Goal: Information Seeking & Learning: Learn about a topic

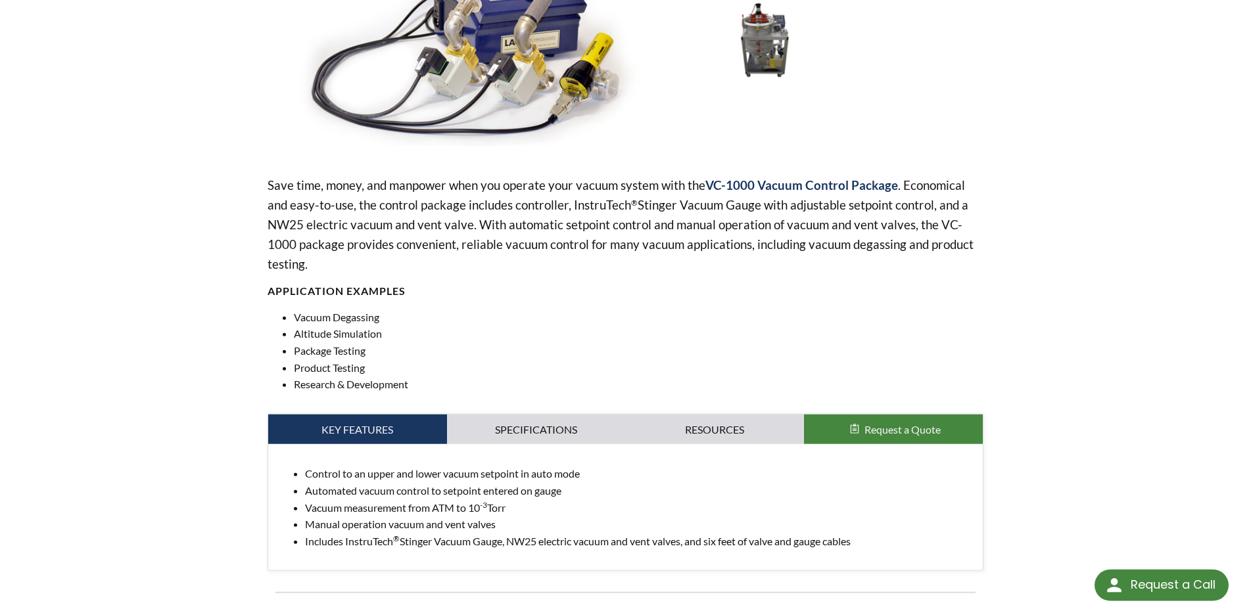
scroll to position [268, 0]
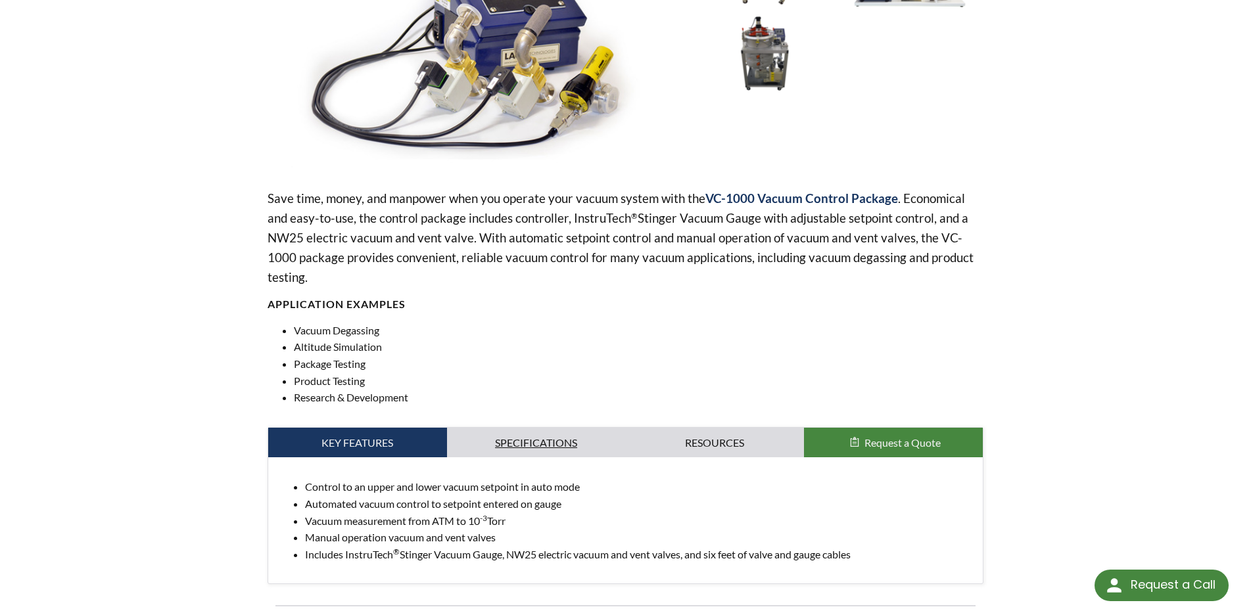
click at [570, 428] on link "Specifications" at bounding box center [536, 443] width 179 height 30
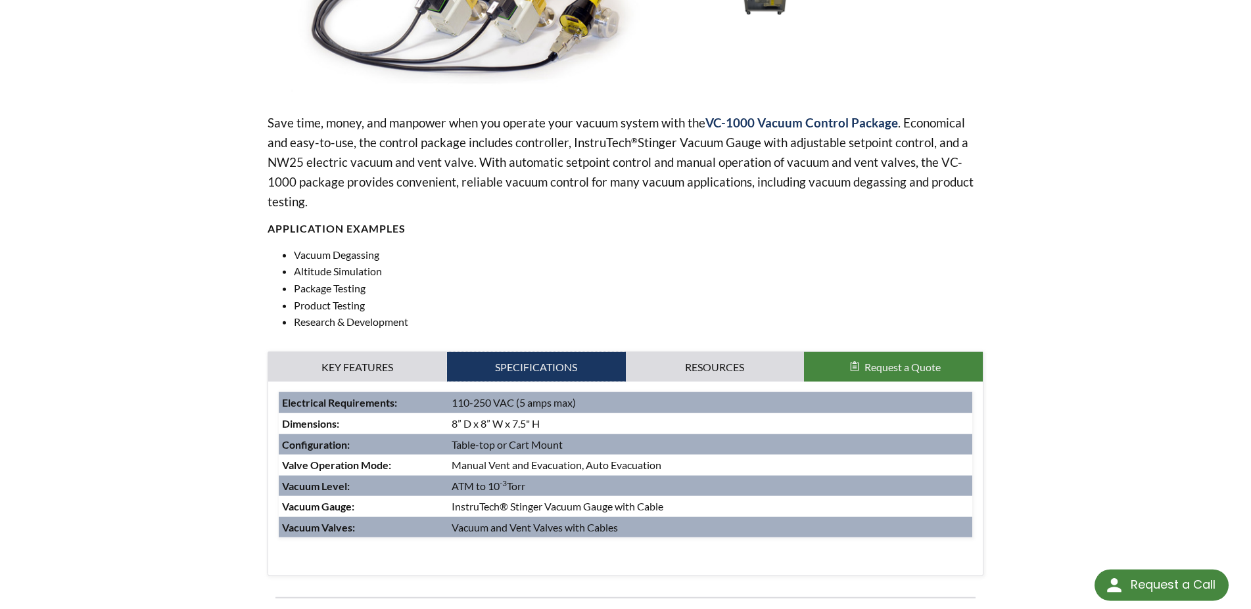
scroll to position [134, 0]
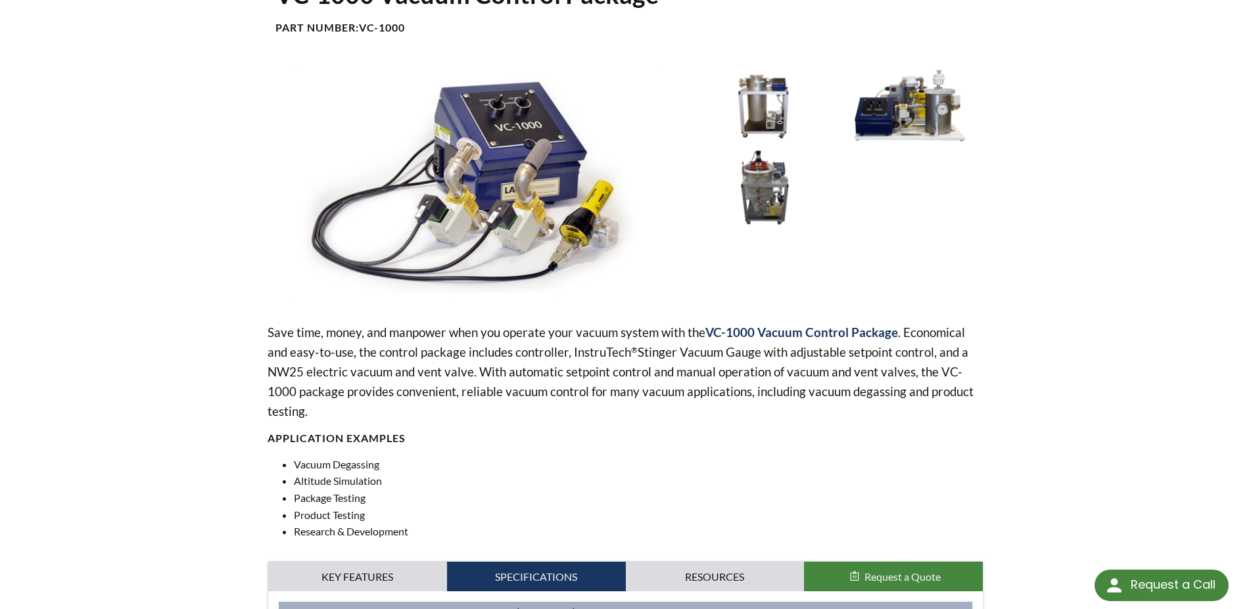
click at [765, 110] on img at bounding box center [765, 104] width 137 height 76
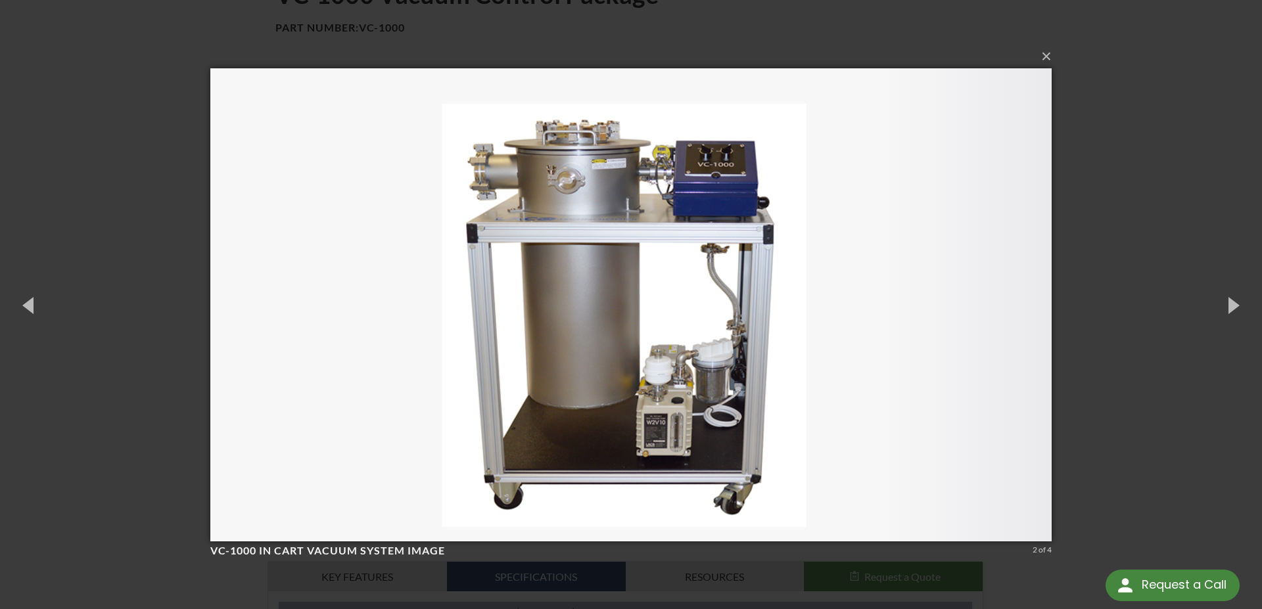
click at [1139, 235] on div "× VC-1000 in Cart Vacuum System image 2 of 4 Loading..." at bounding box center [631, 304] width 1262 height 609
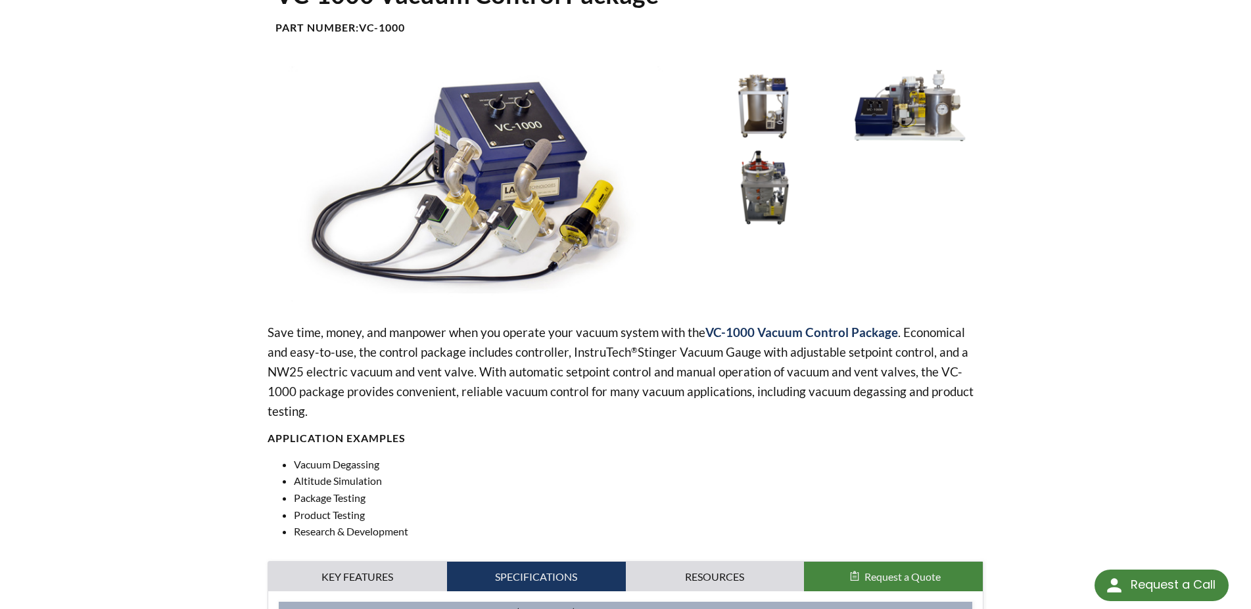
click at [800, 193] on img at bounding box center [765, 187] width 137 height 76
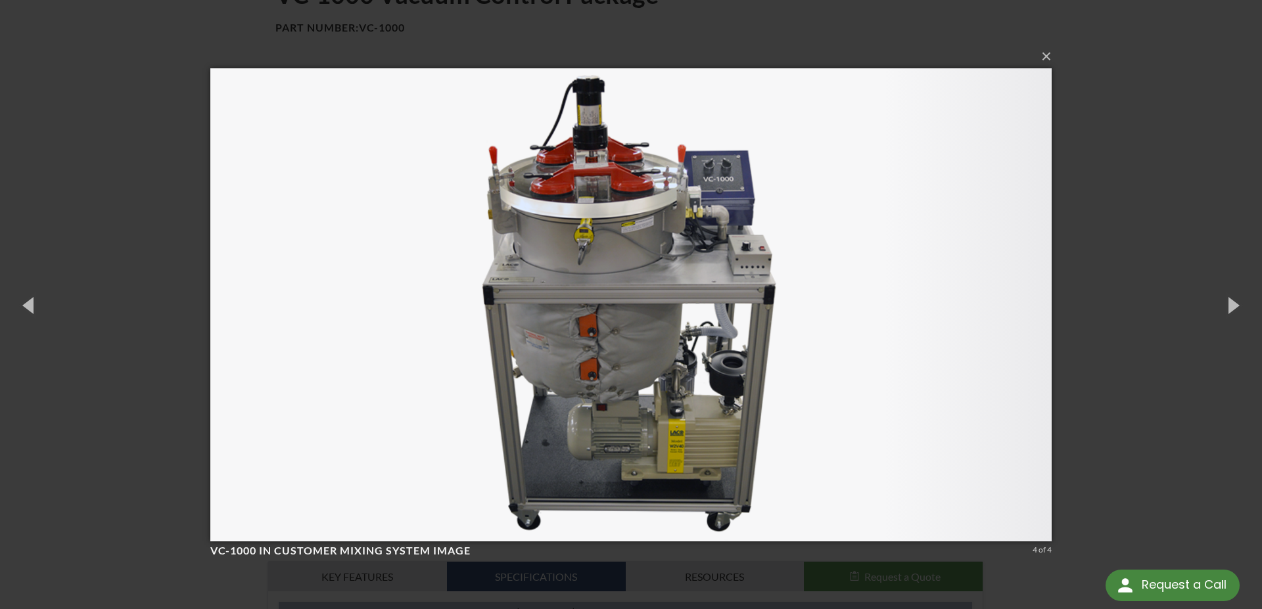
click at [1129, 189] on div "× VC-1000 in Customer Mixing System image 4 of 4 Loading..." at bounding box center [631, 304] width 1262 height 609
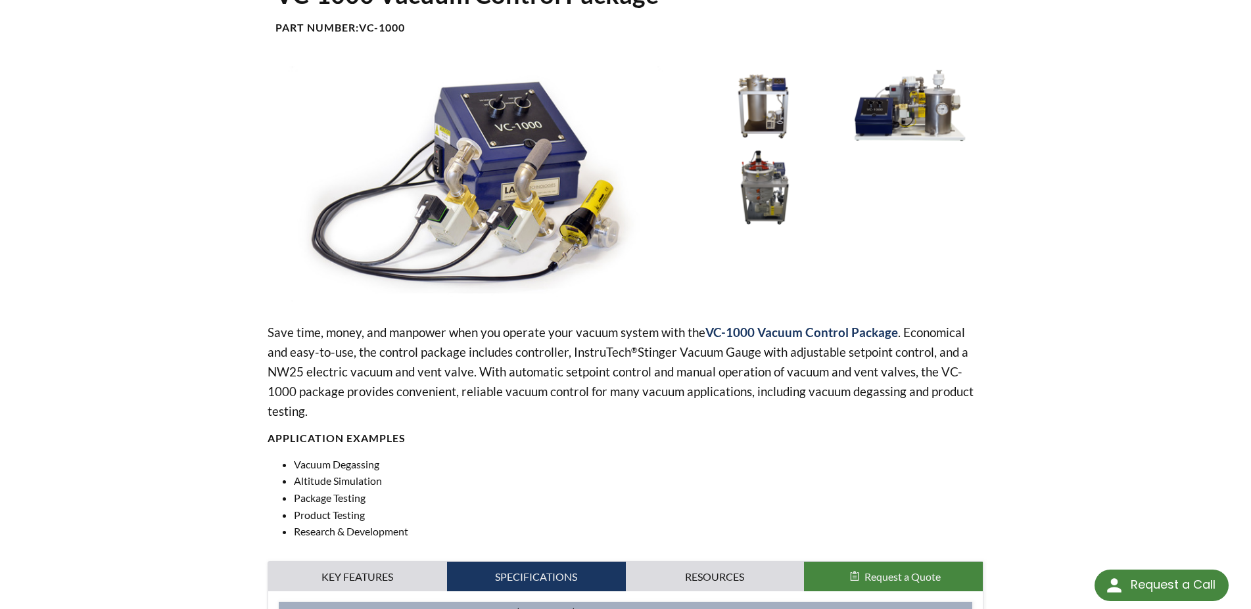
click at [804, 115] on img at bounding box center [765, 104] width 137 height 76
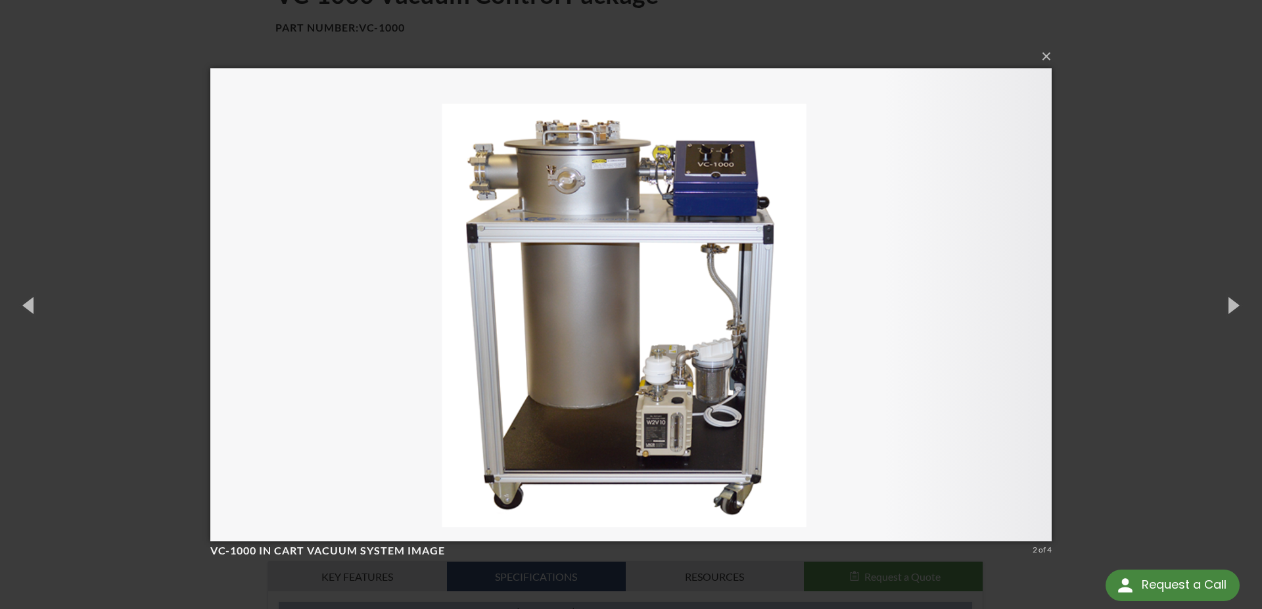
click at [1128, 143] on div "× VC-1000 in Cart Vacuum System image 2 of 4 Loading..." at bounding box center [631, 304] width 1262 height 609
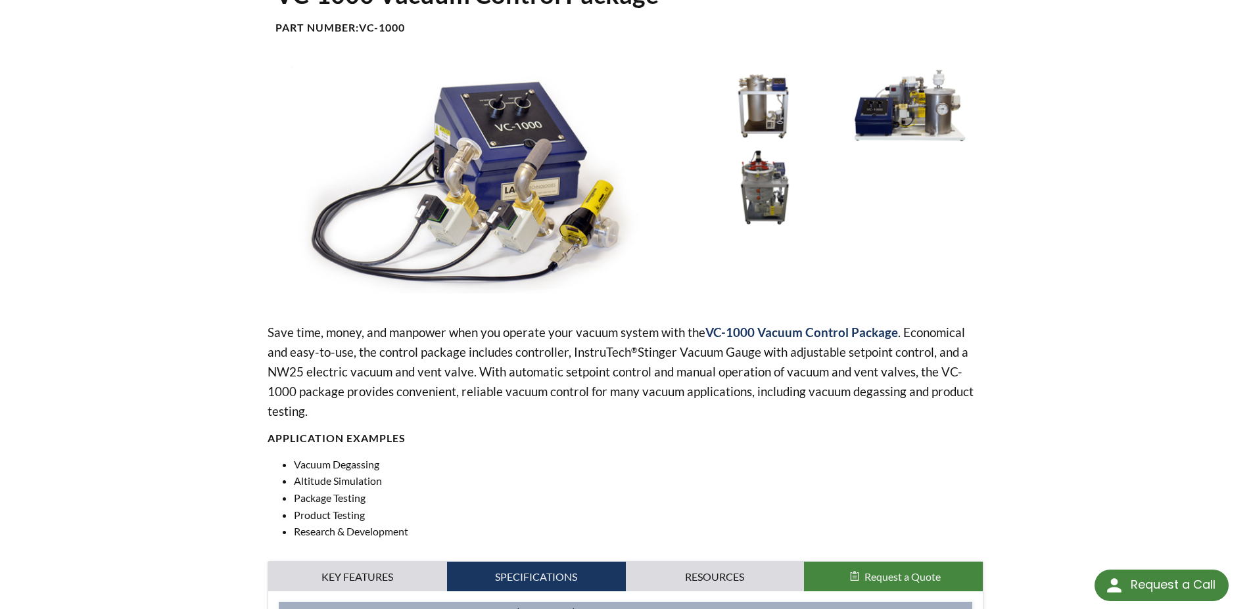
click at [929, 143] on img at bounding box center [908, 104] width 137 height 76
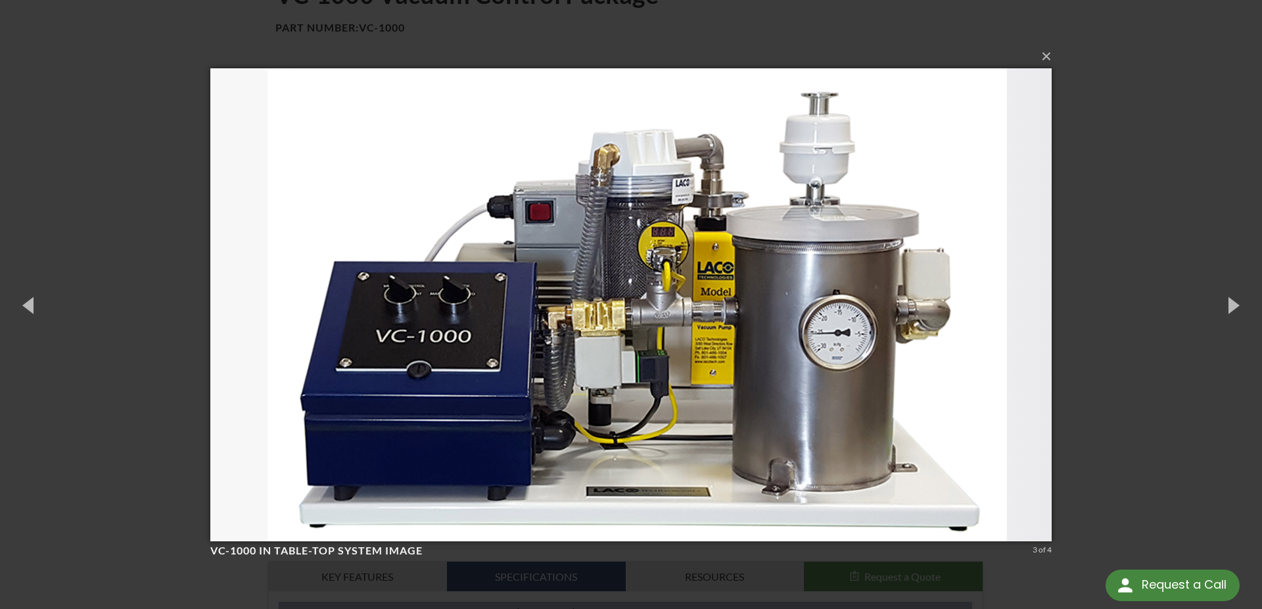
click at [1096, 158] on div "× VC-1000 in Table-top System image 3 of 4 Loading..." at bounding box center [631, 304] width 1262 height 609
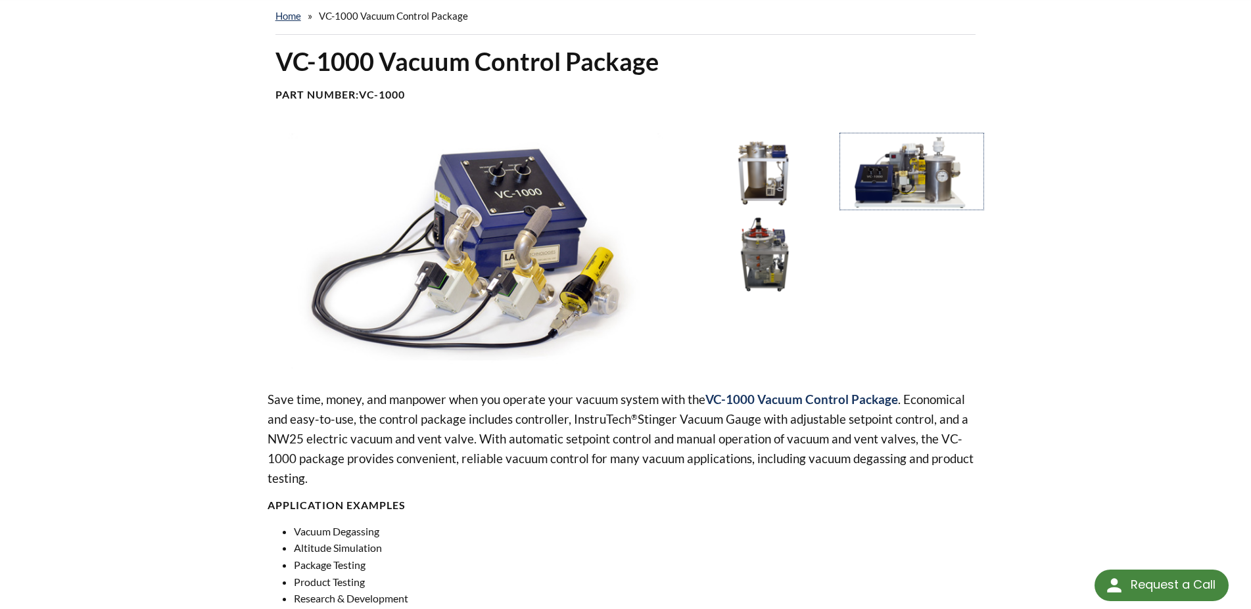
scroll to position [0, 0]
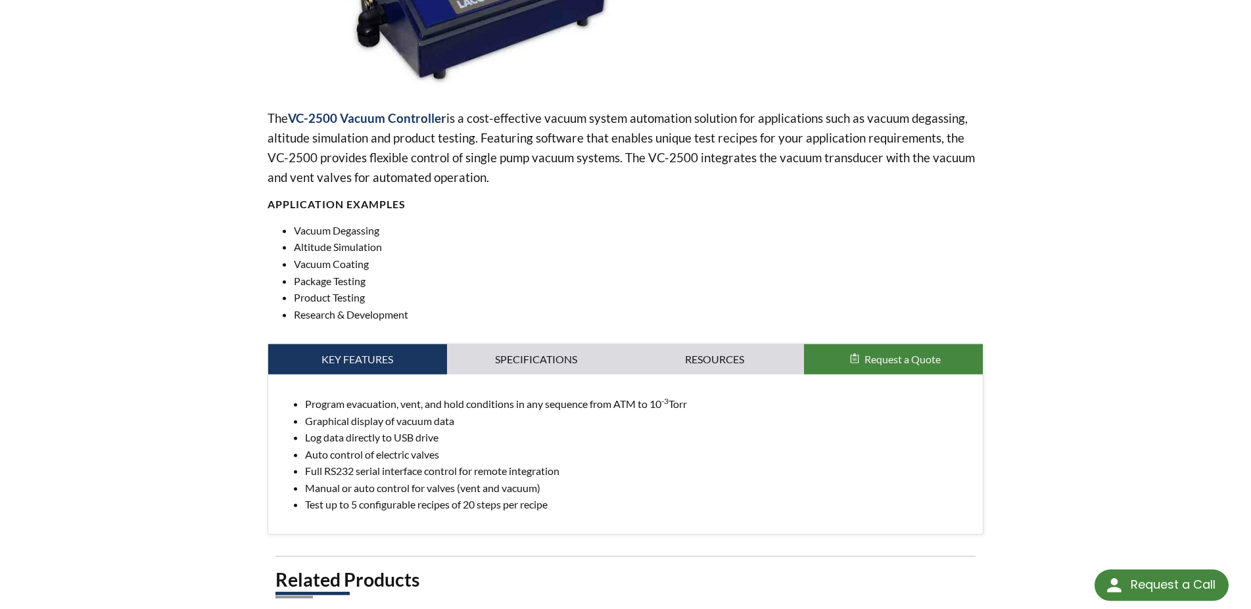
scroll to position [469, 0]
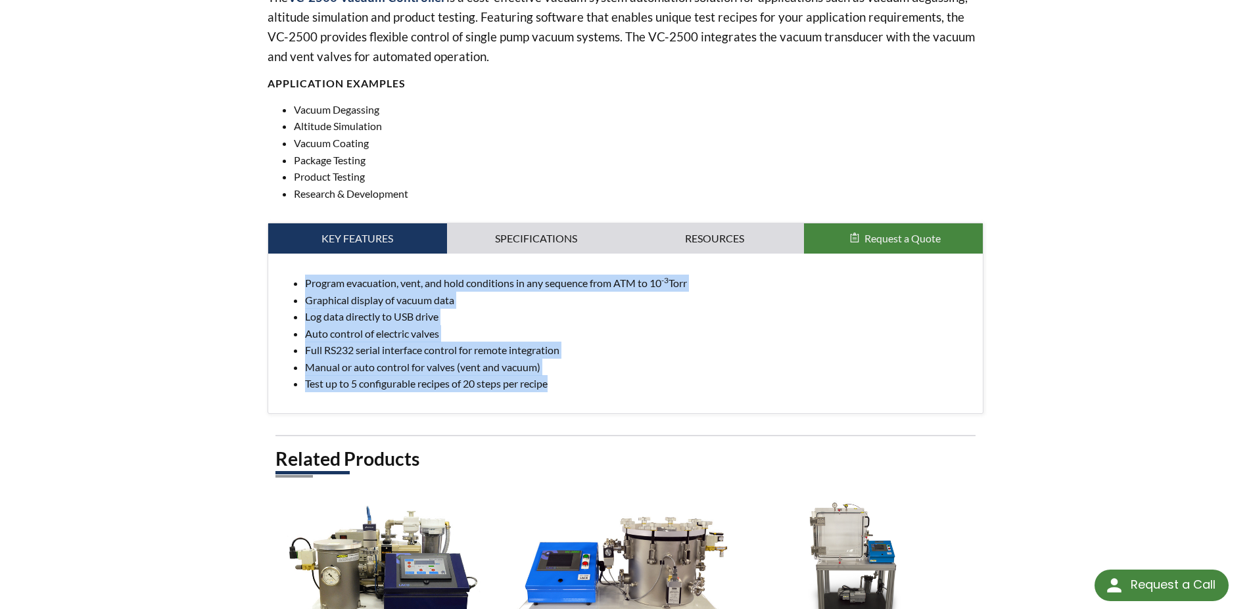
drag, startPoint x: 562, startPoint y: 395, endPoint x: 274, endPoint y: 283, distance: 309.0
click at [274, 283] on div "Program evacuation, vent, and hold conditions in any sequence from ATM to 10 -3…" at bounding box center [625, 334] width 715 height 160
copy ul "Program evacuation, vent, and hold conditions in any sequence from ATM to 10 -3…"
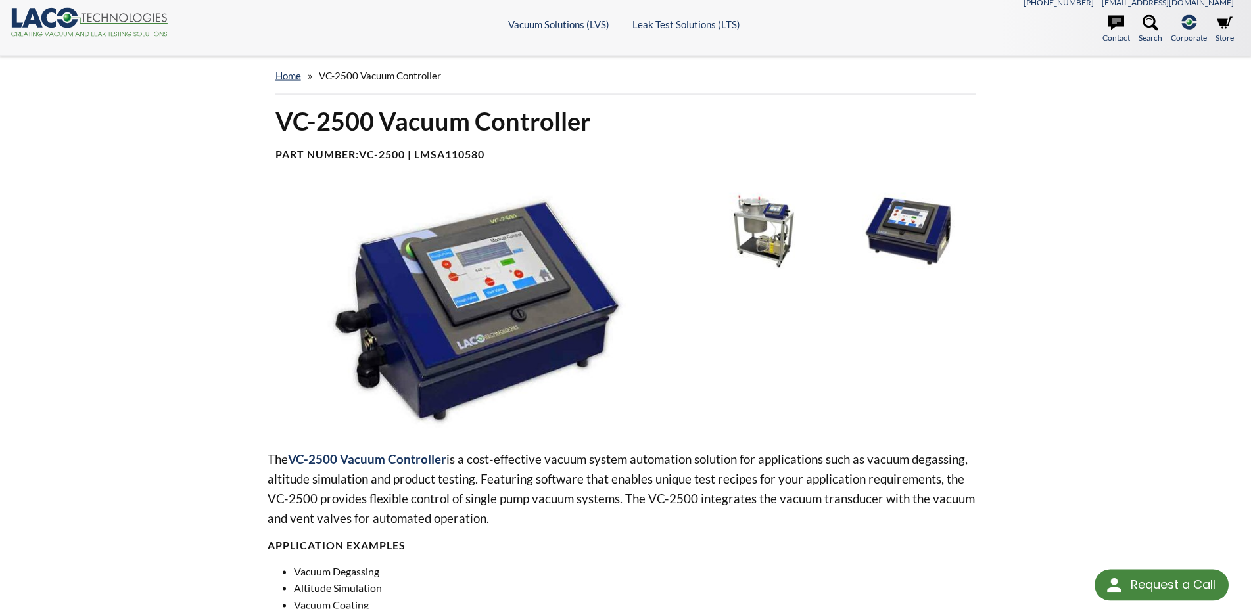
scroll to position [0, 0]
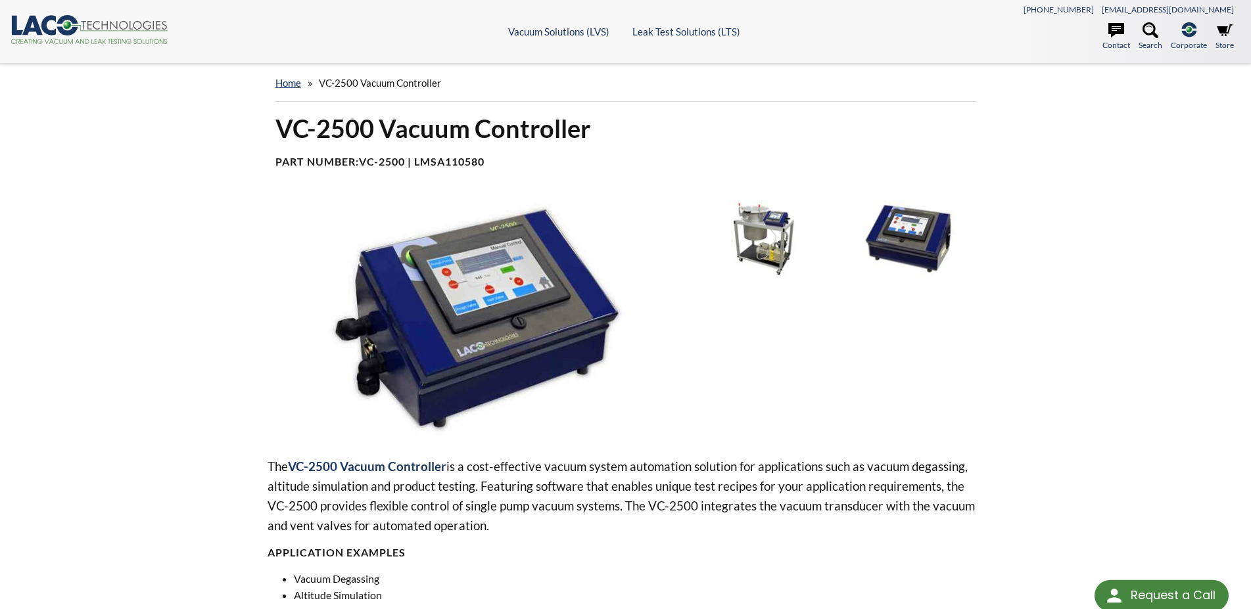
scroll to position [603, 0]
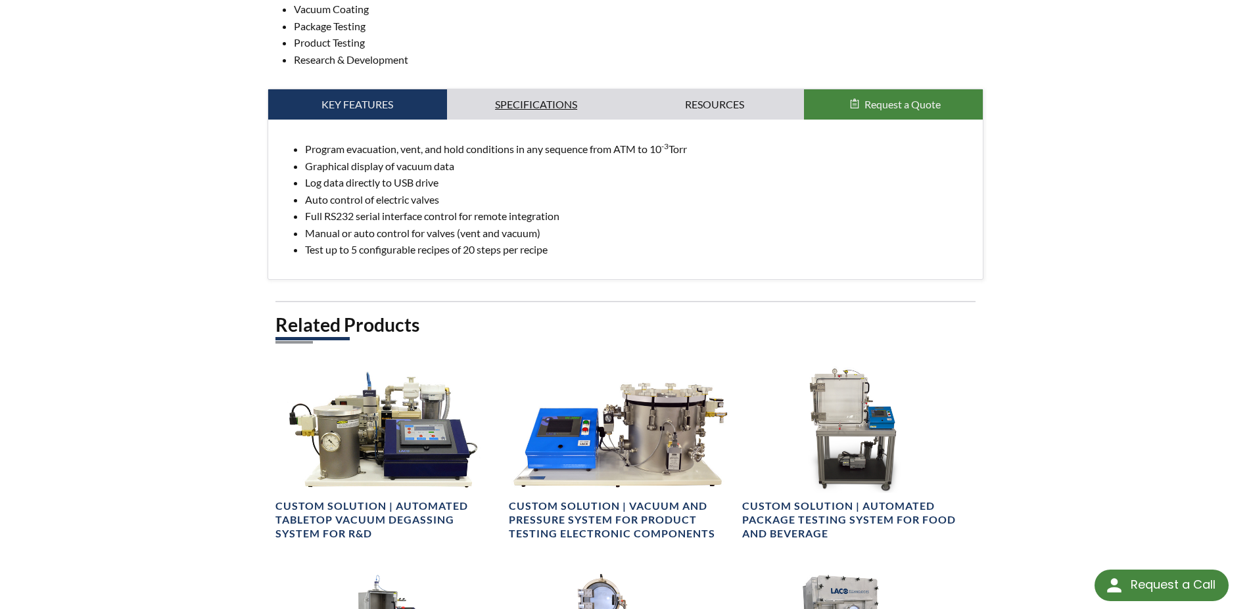
click at [556, 106] on link "Specifications" at bounding box center [536, 104] width 179 height 30
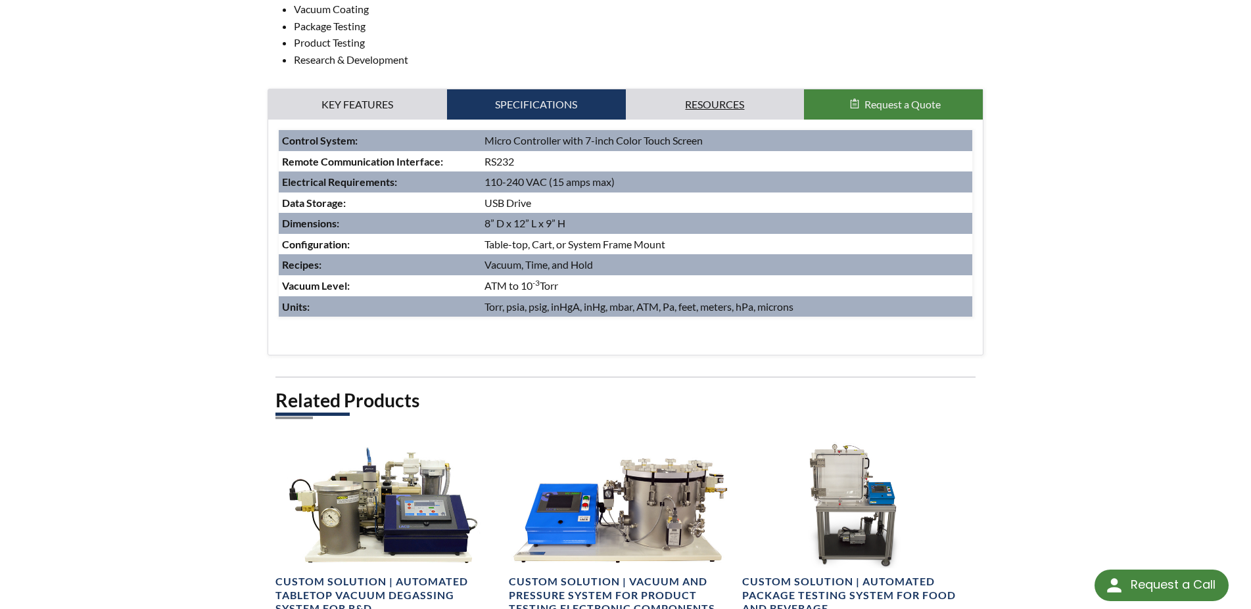
click at [698, 105] on link "Resources" at bounding box center [715, 104] width 179 height 30
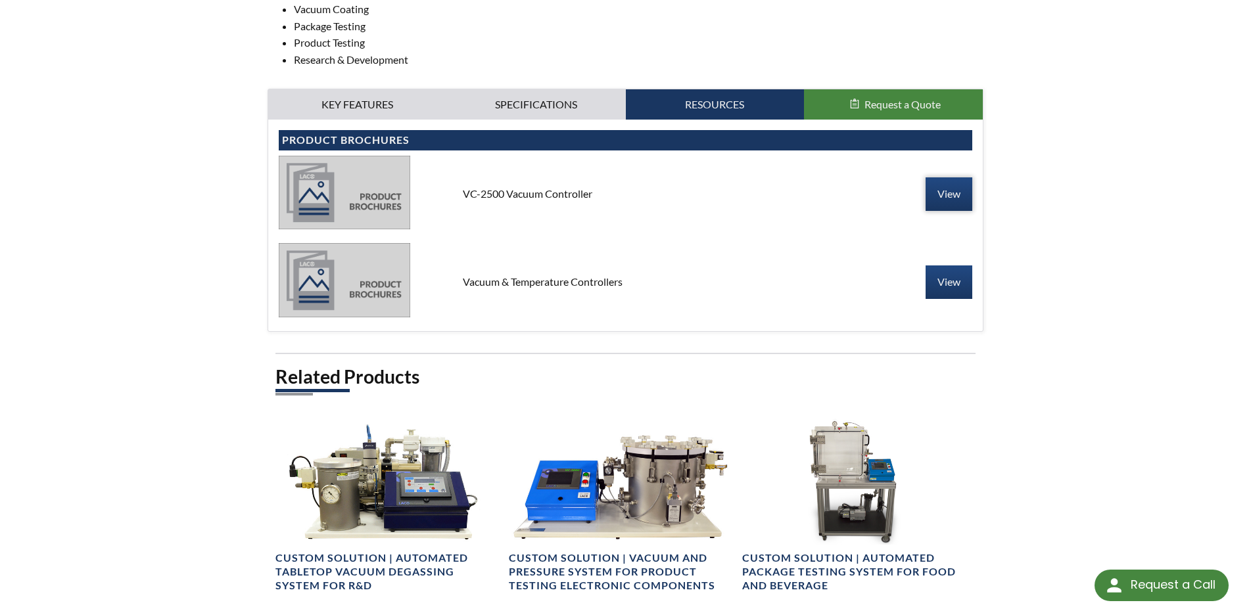
click at [954, 205] on link "View" at bounding box center [948, 193] width 47 height 33
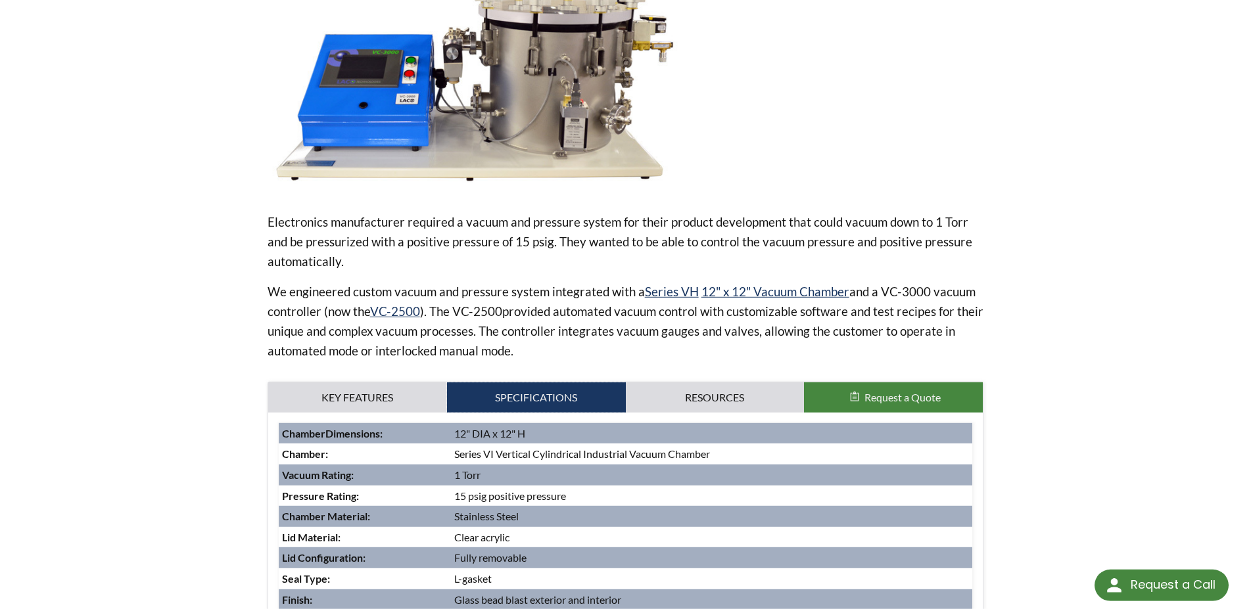
scroll to position [536, 0]
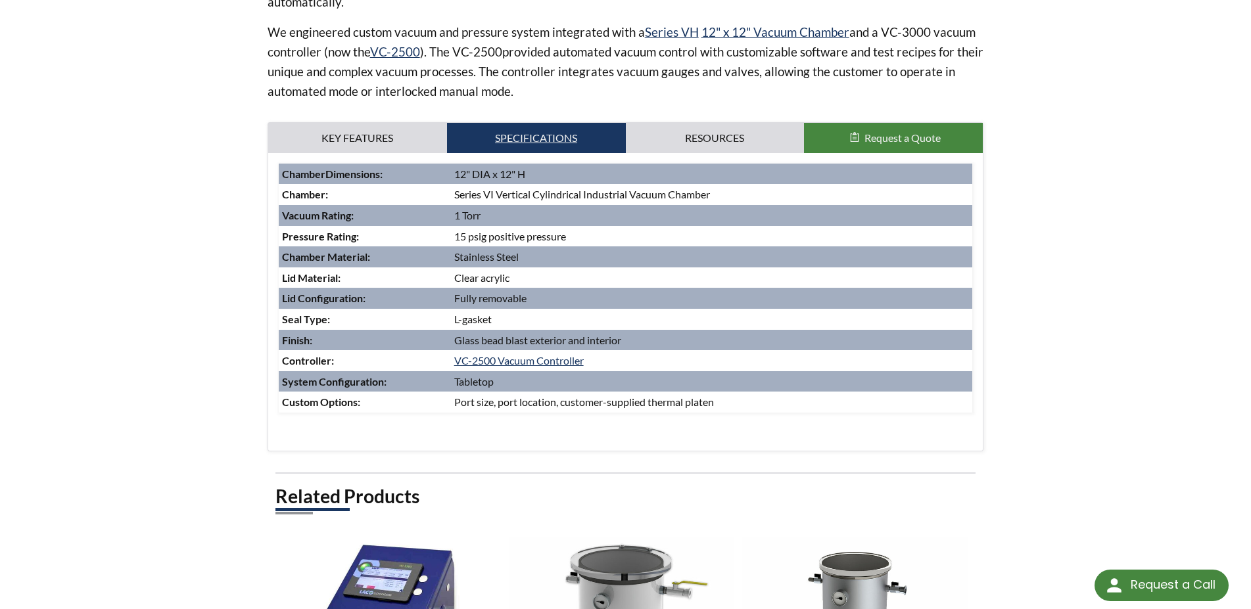
click at [520, 145] on link "Specifications" at bounding box center [536, 138] width 179 height 30
click at [363, 139] on link "Key Features" at bounding box center [357, 138] width 179 height 30
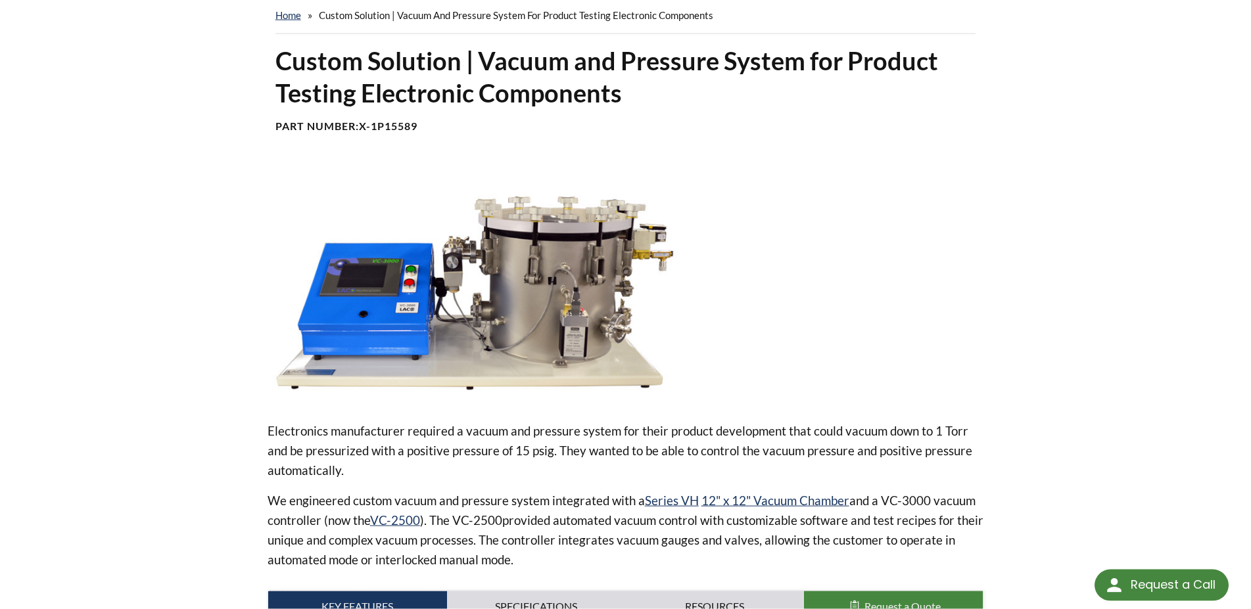
scroll to position [67, 0]
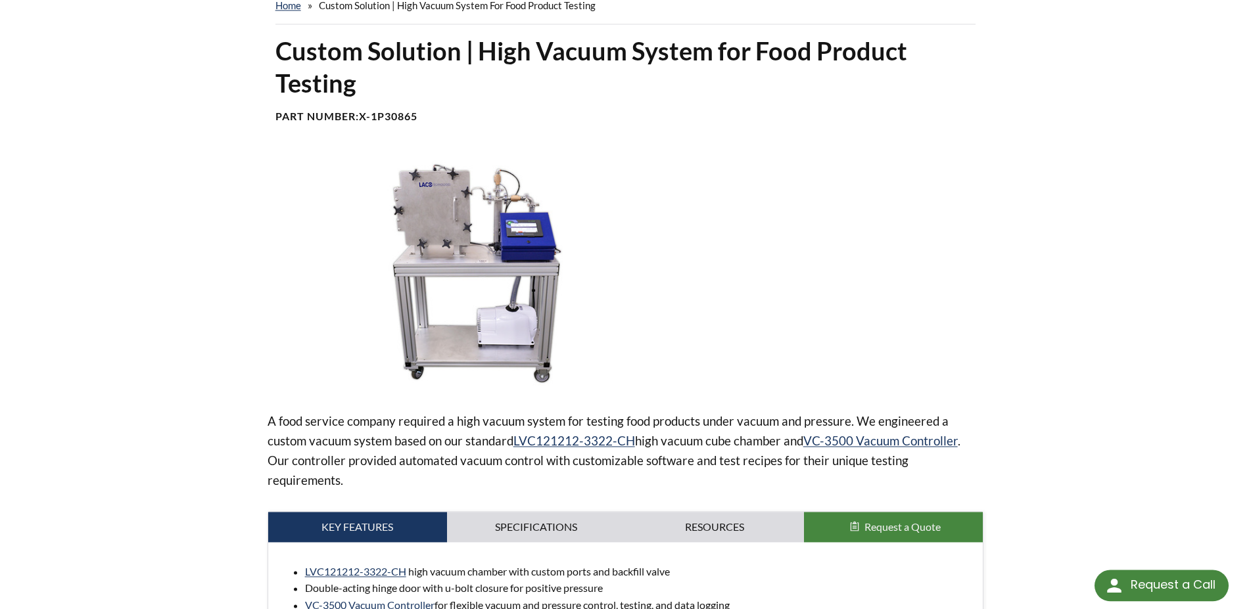
scroll to position [134, 0]
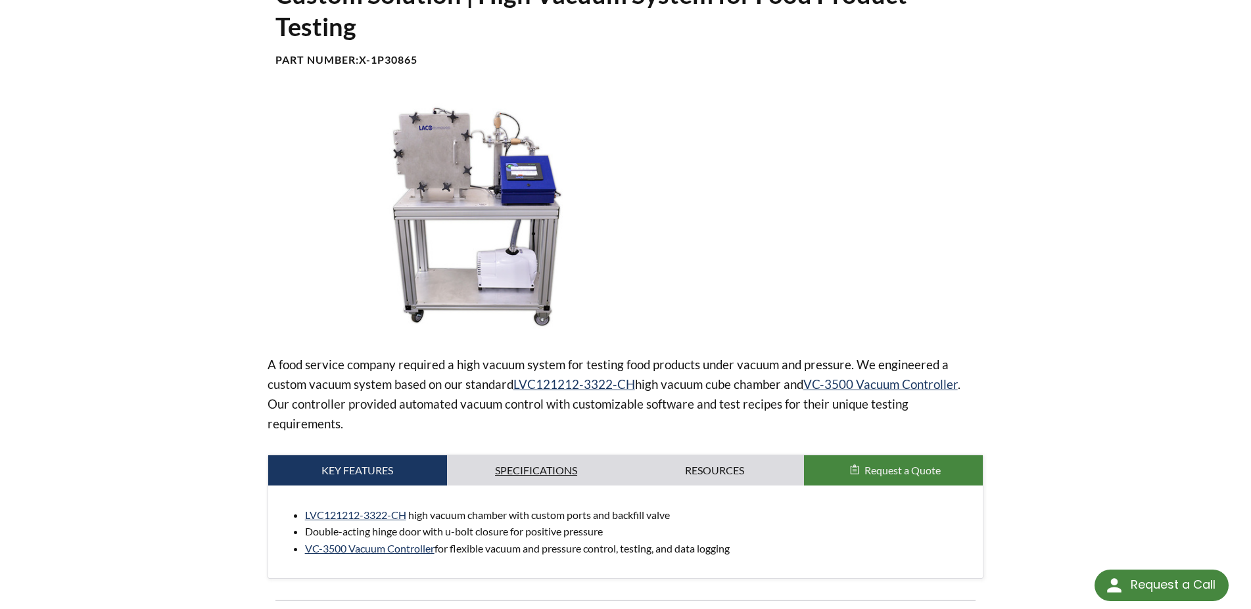
click at [534, 472] on link "Specifications" at bounding box center [536, 470] width 179 height 30
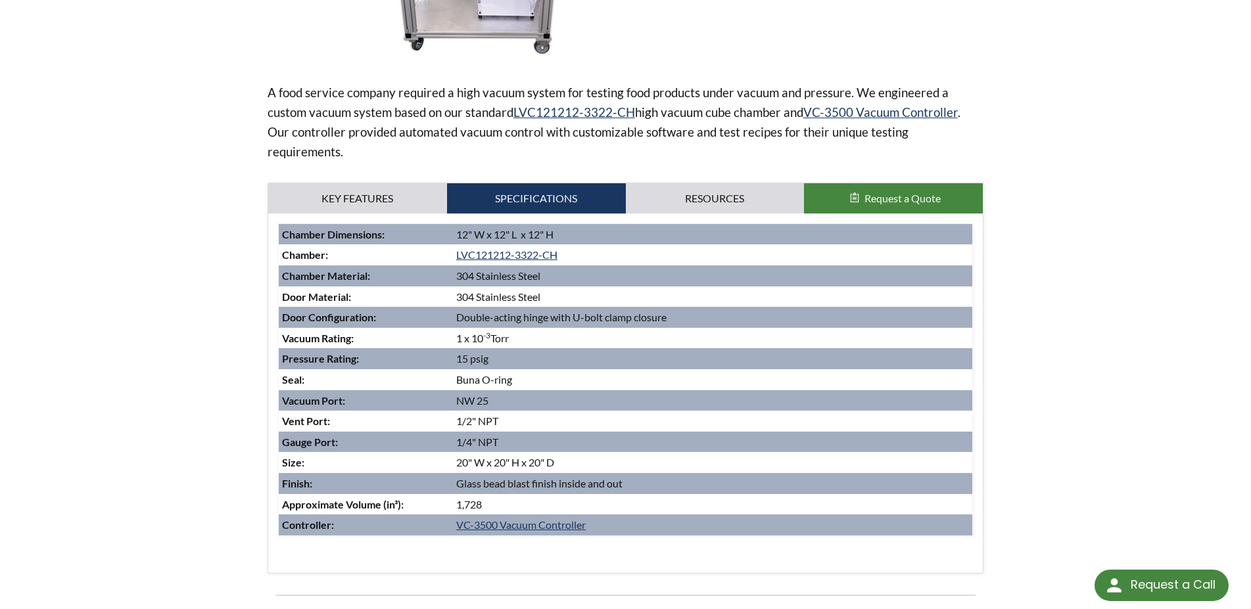
scroll to position [469, 0]
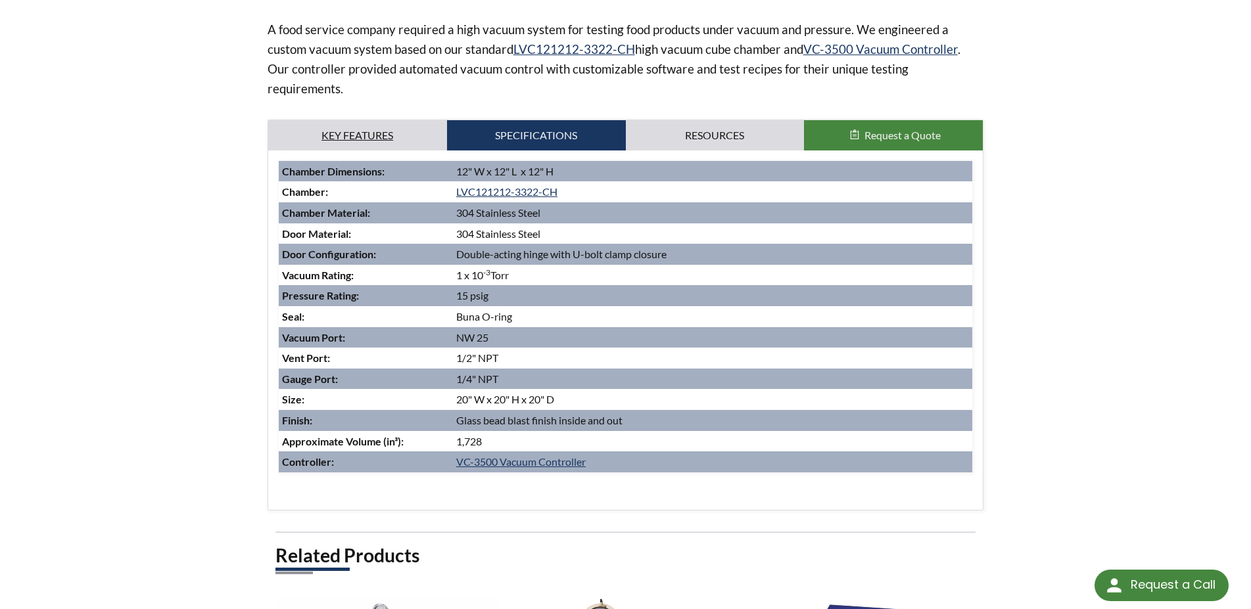
click at [348, 128] on link "Key Features" at bounding box center [357, 135] width 179 height 30
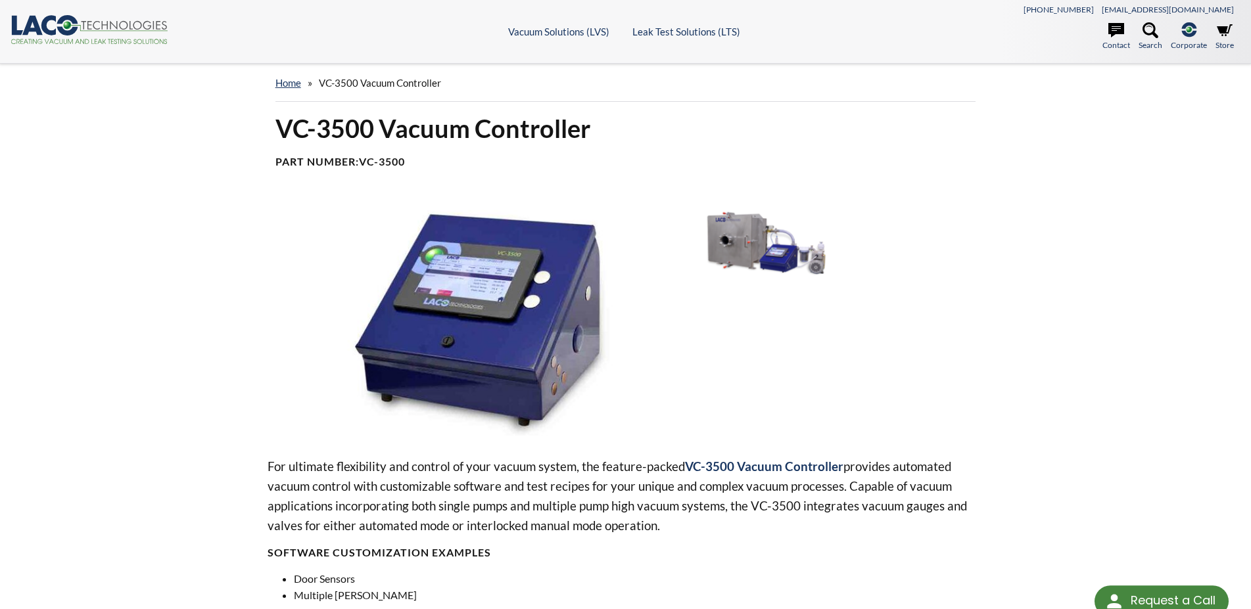
select select "Language Translate Widget"
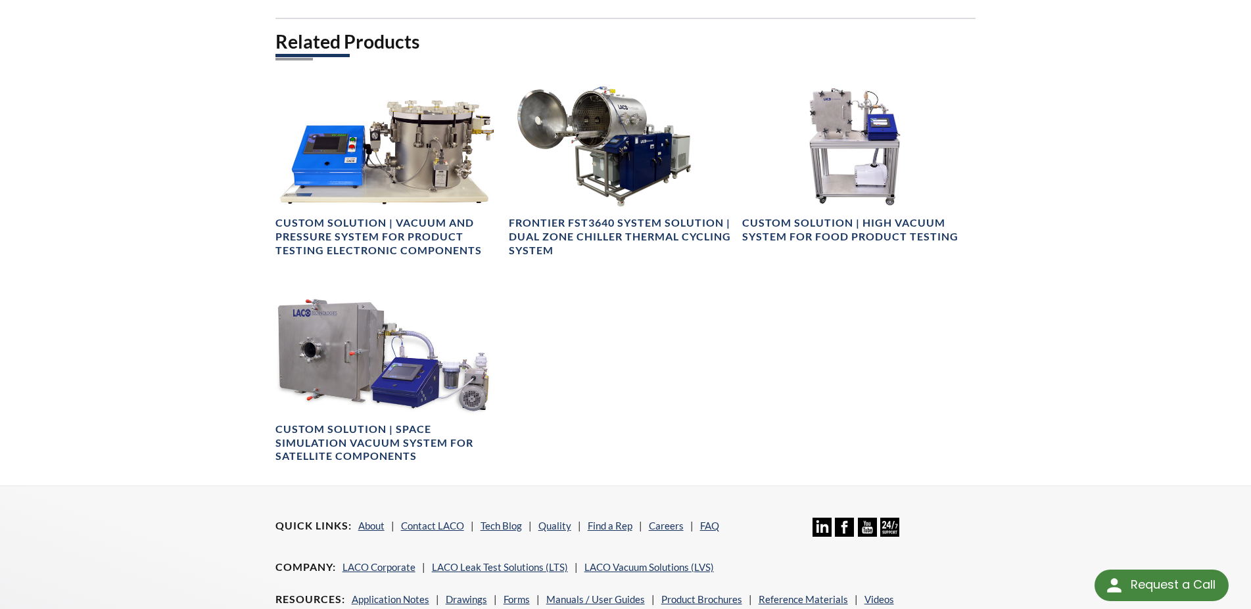
scroll to position [603, 0]
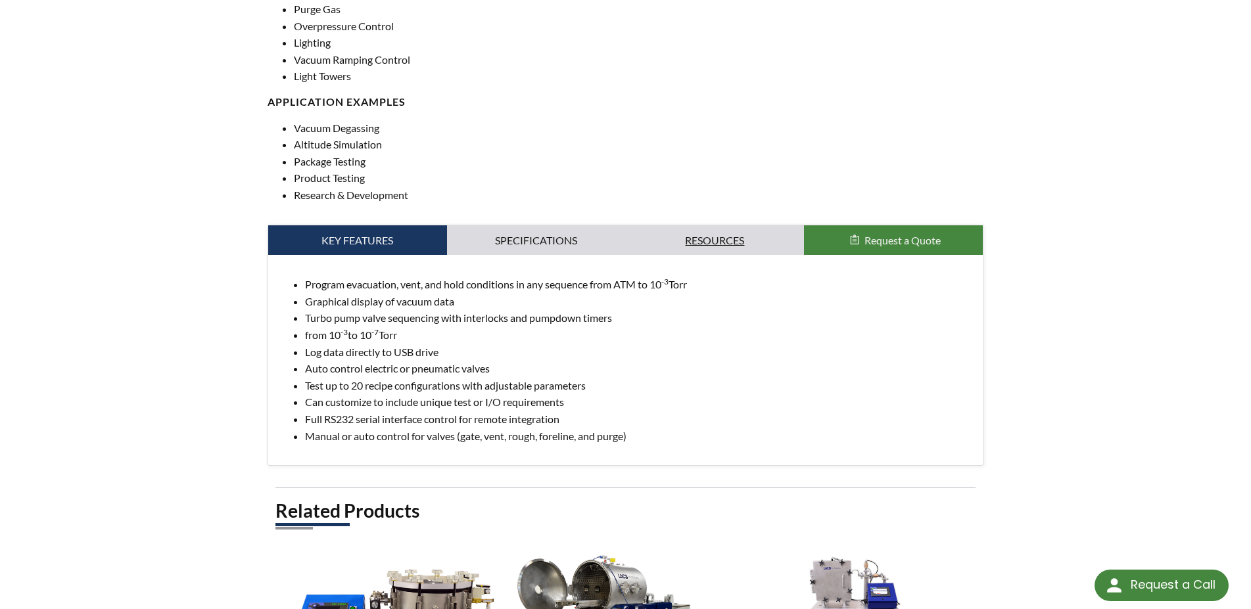
click at [716, 248] on link "Resources" at bounding box center [715, 240] width 179 height 30
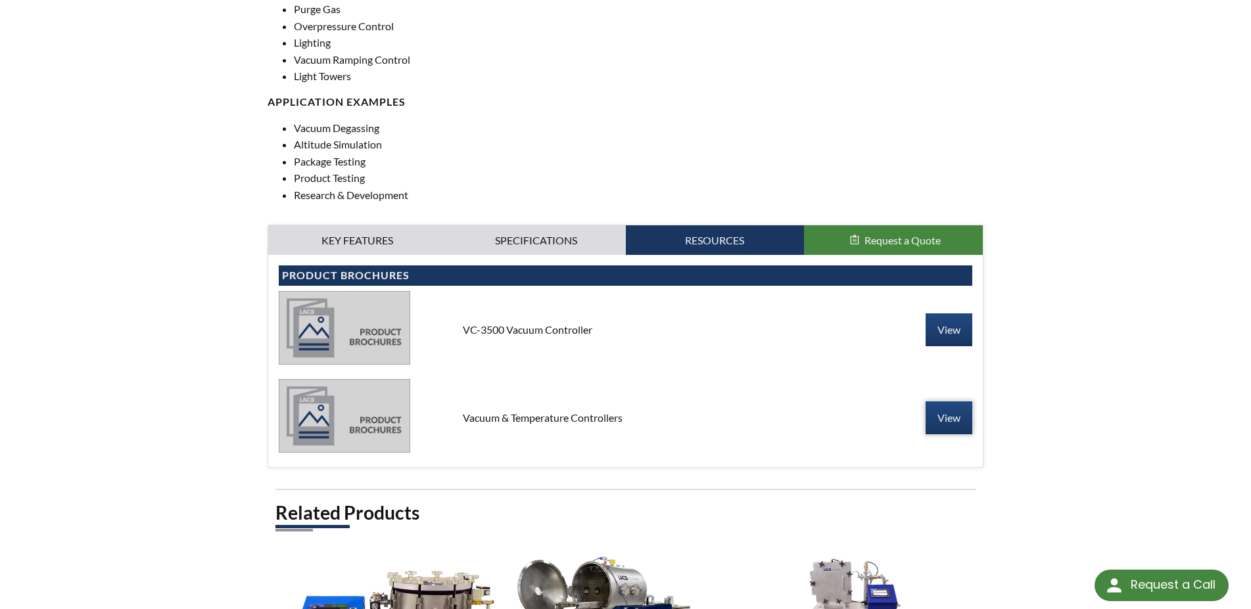
click at [942, 421] on link "View" at bounding box center [948, 418] width 47 height 33
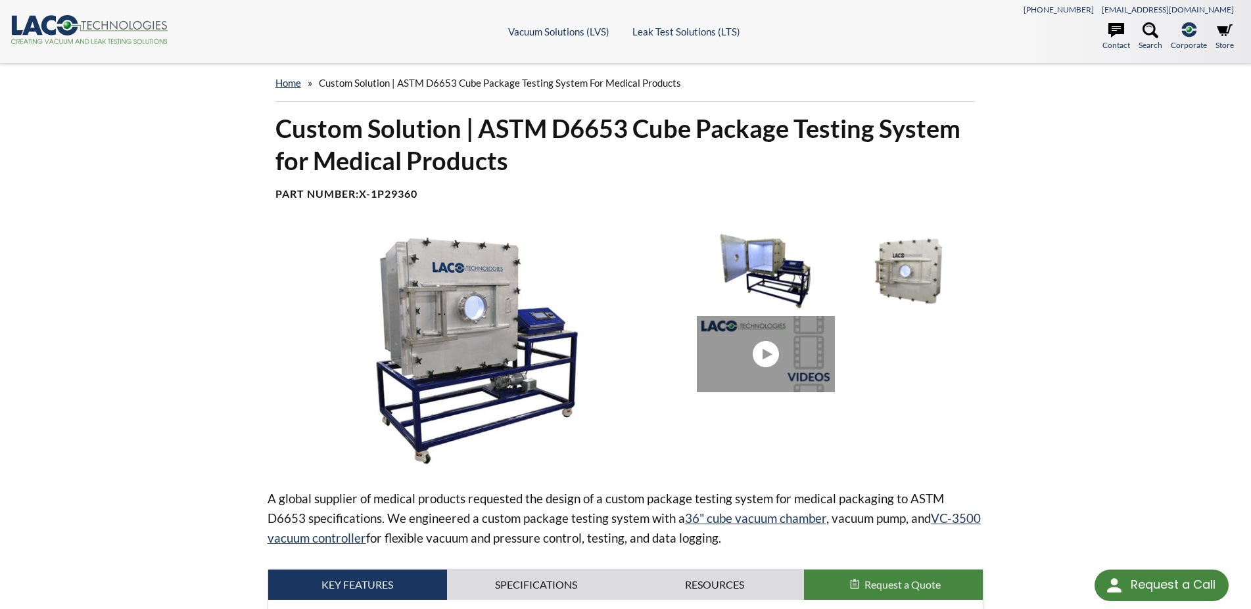
click at [754, 271] on img at bounding box center [765, 271] width 137 height 76
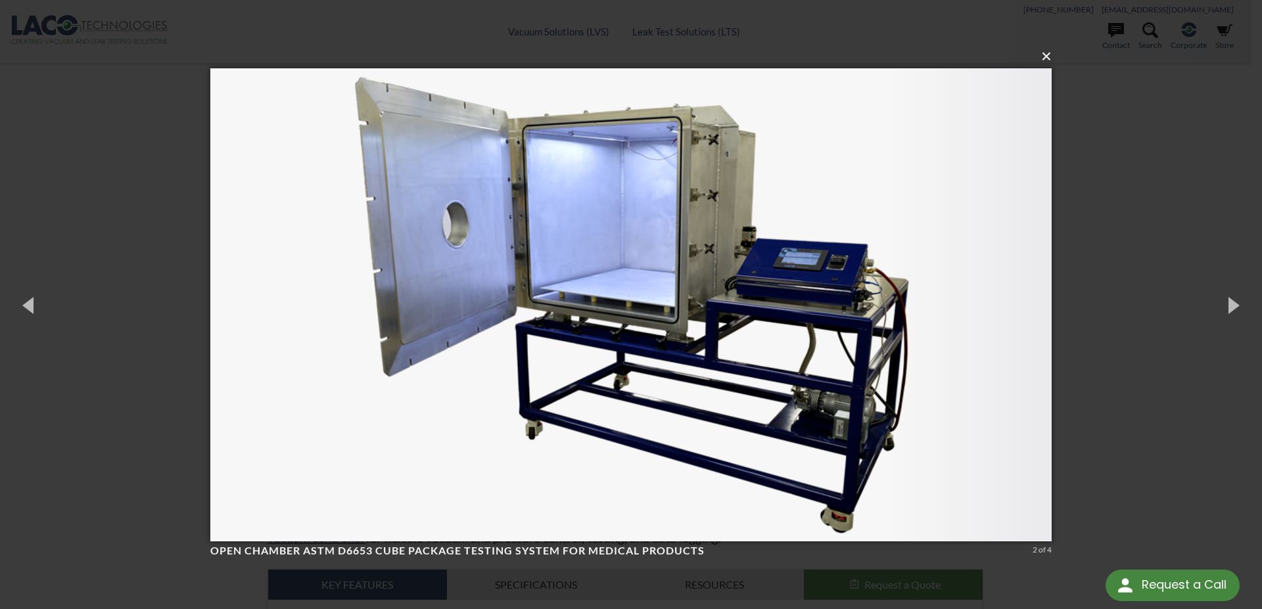
click at [1049, 57] on button "×" at bounding box center [634, 56] width 841 height 29
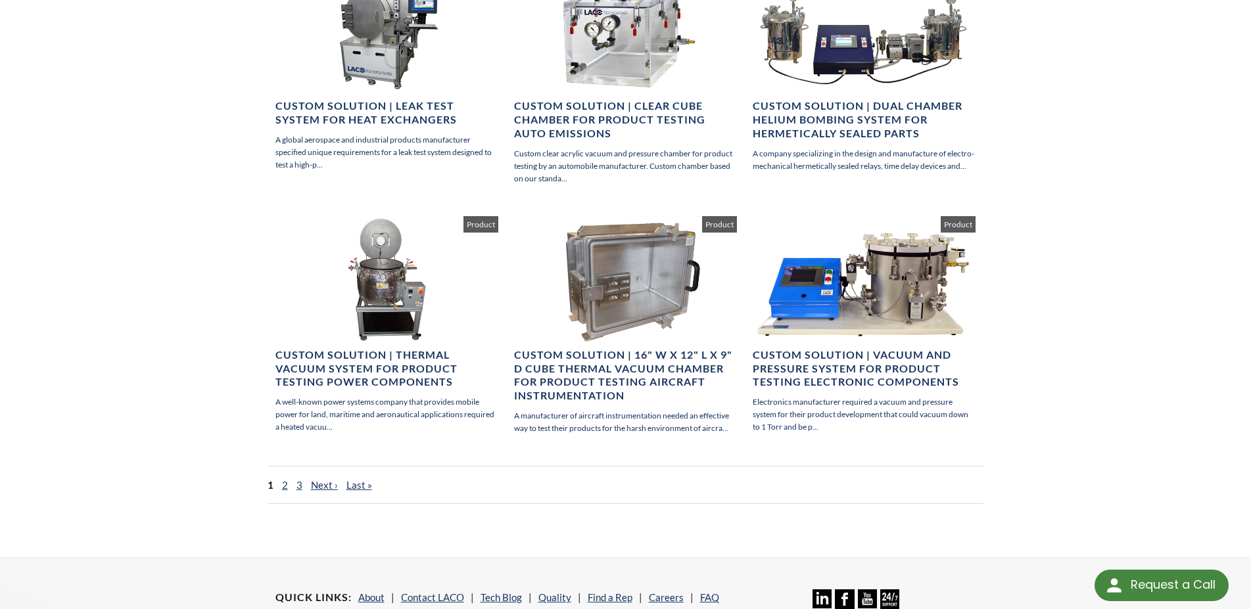
scroll to position [402, 0]
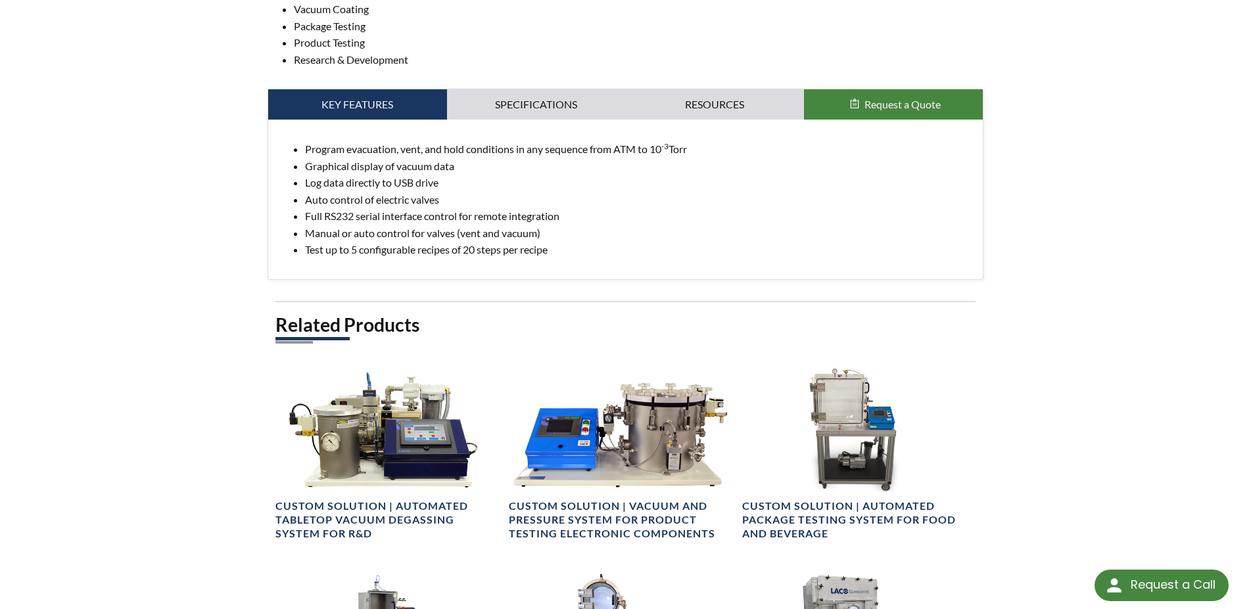
scroll to position [67, 0]
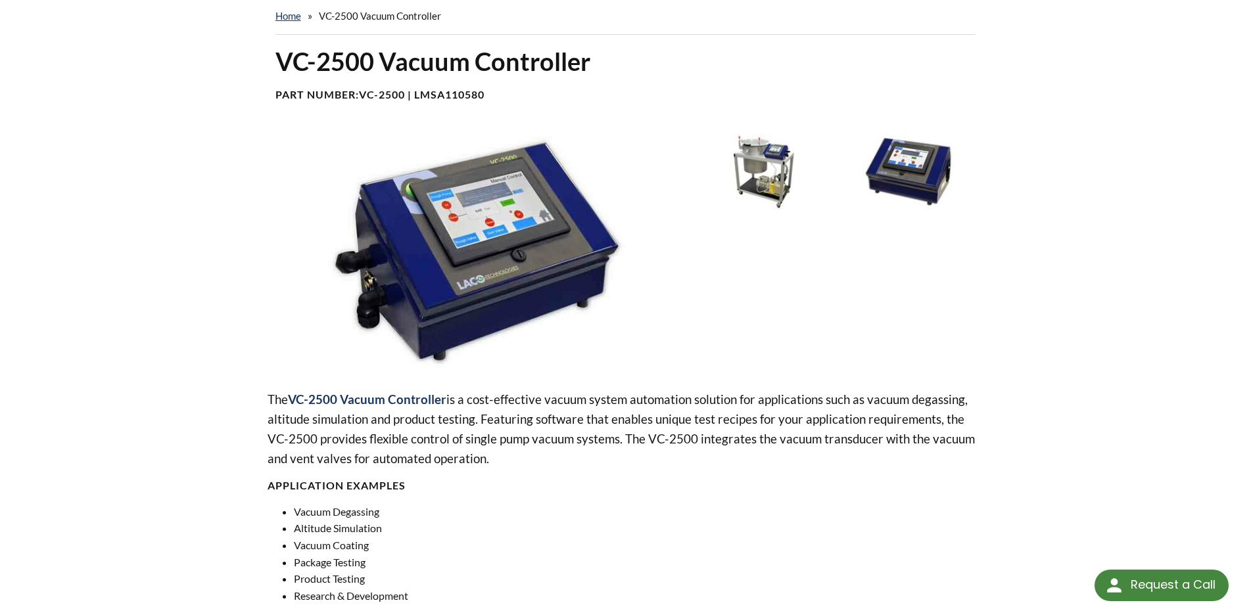
click at [770, 193] on img at bounding box center [765, 171] width 137 height 76
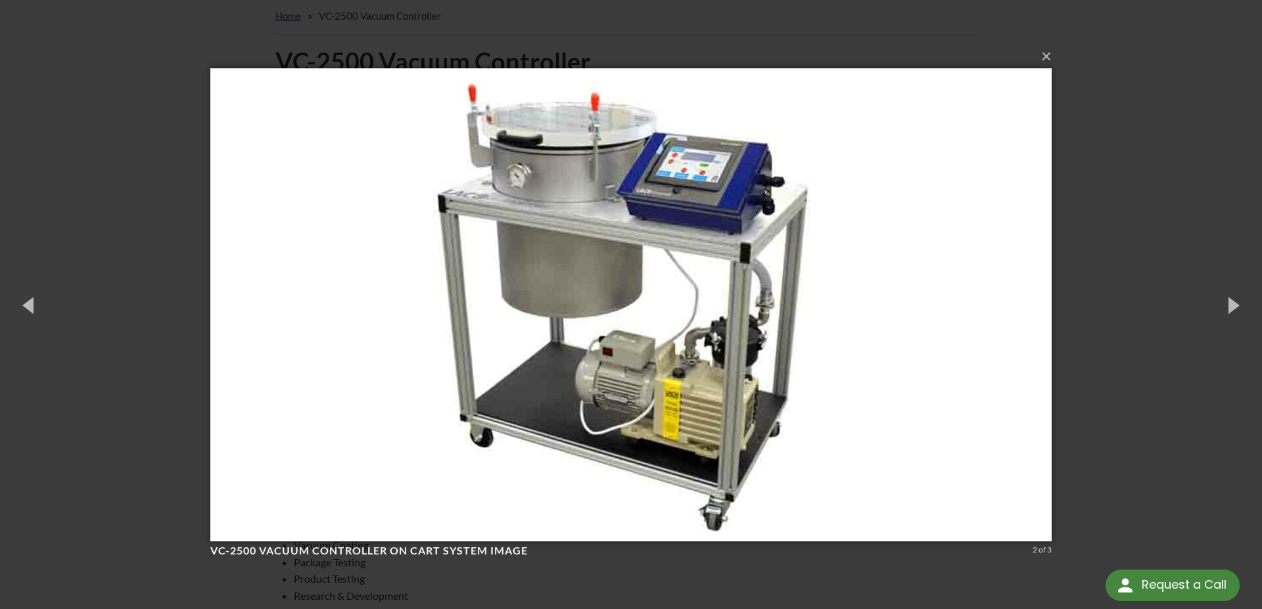
click at [1195, 303] on div "× VC-2500 Vacuum Controller On Cart System image 2 of 3 Loading..." at bounding box center [631, 304] width 1262 height 609
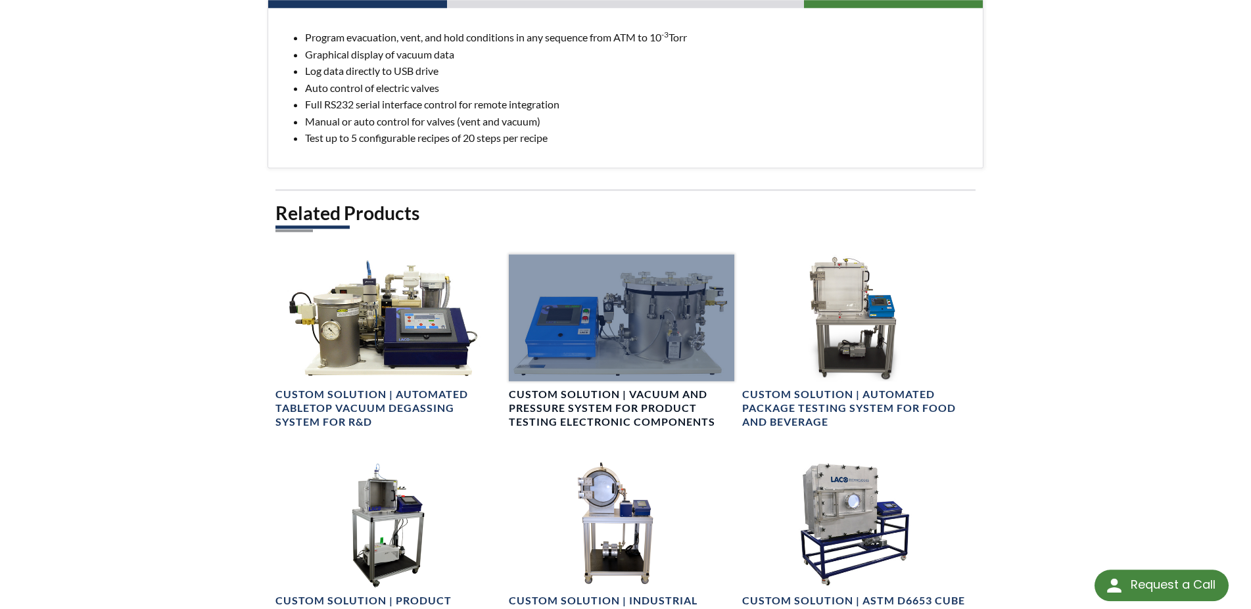
scroll to position [737, 0]
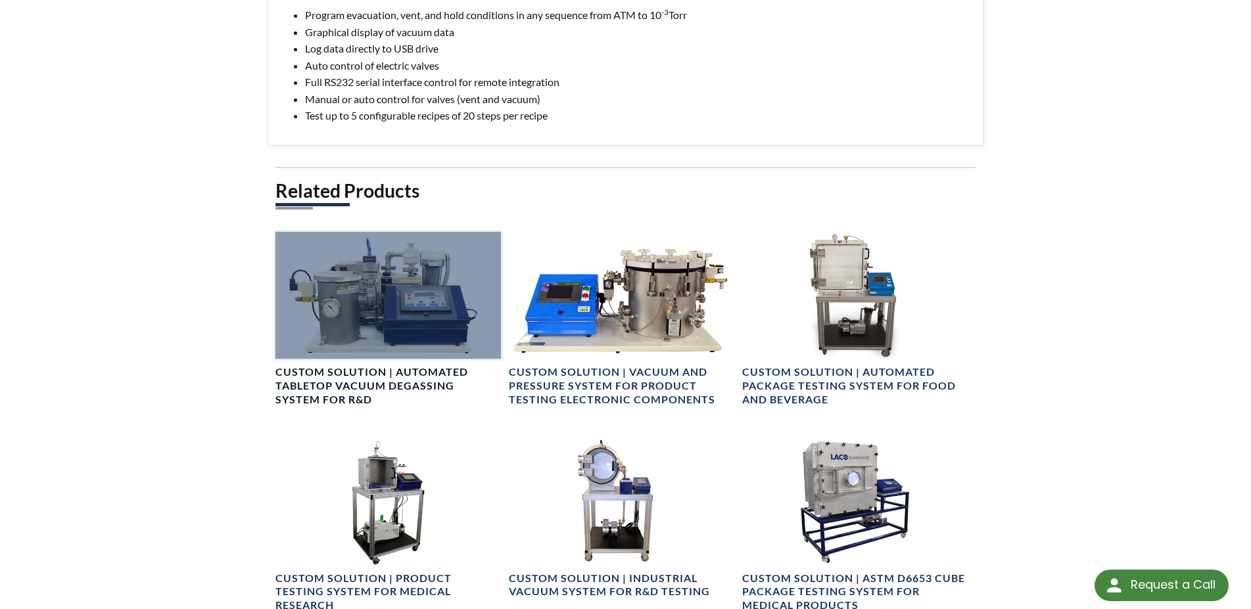
click at [417, 310] on div at bounding box center [387, 295] width 225 height 127
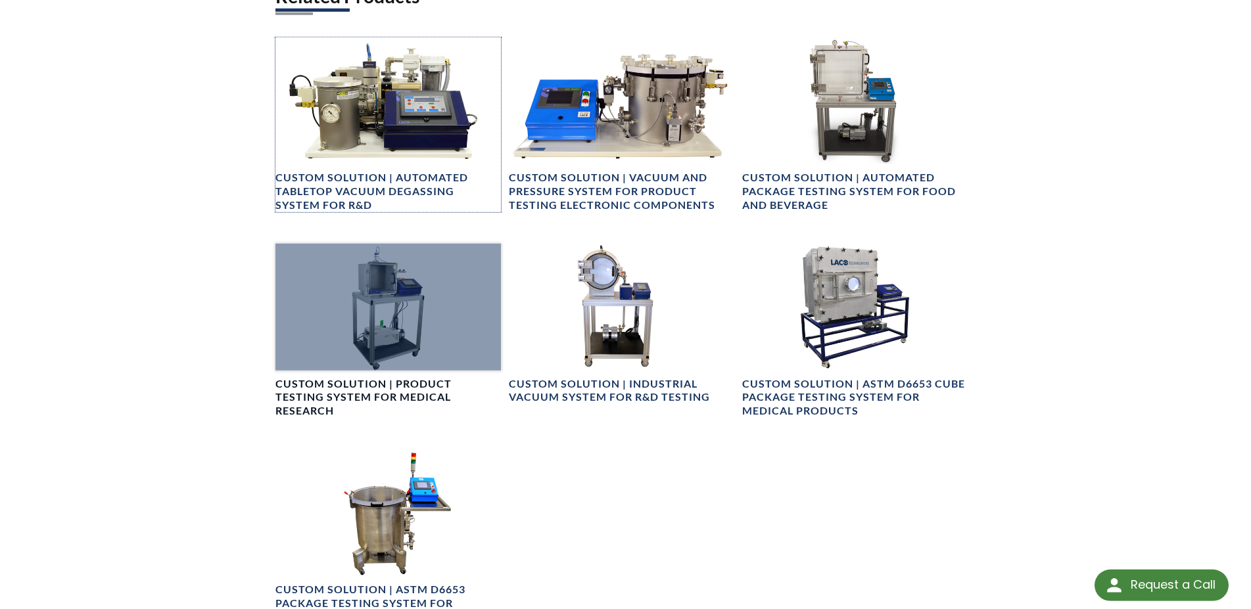
scroll to position [938, 0]
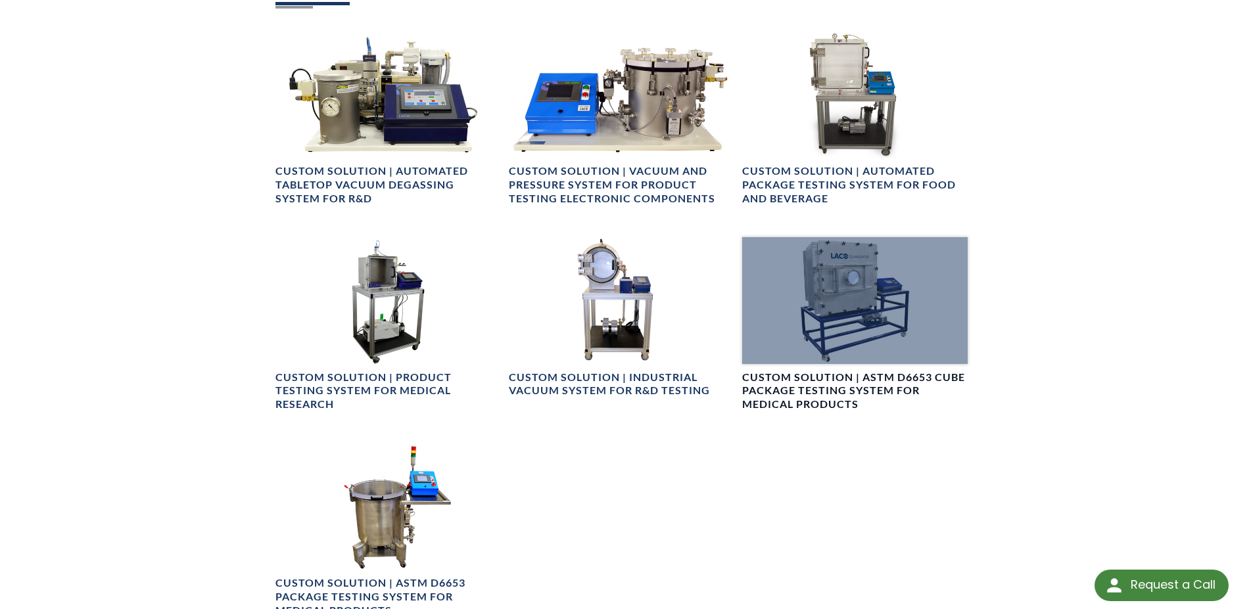
click at [869, 324] on div at bounding box center [854, 300] width 225 height 127
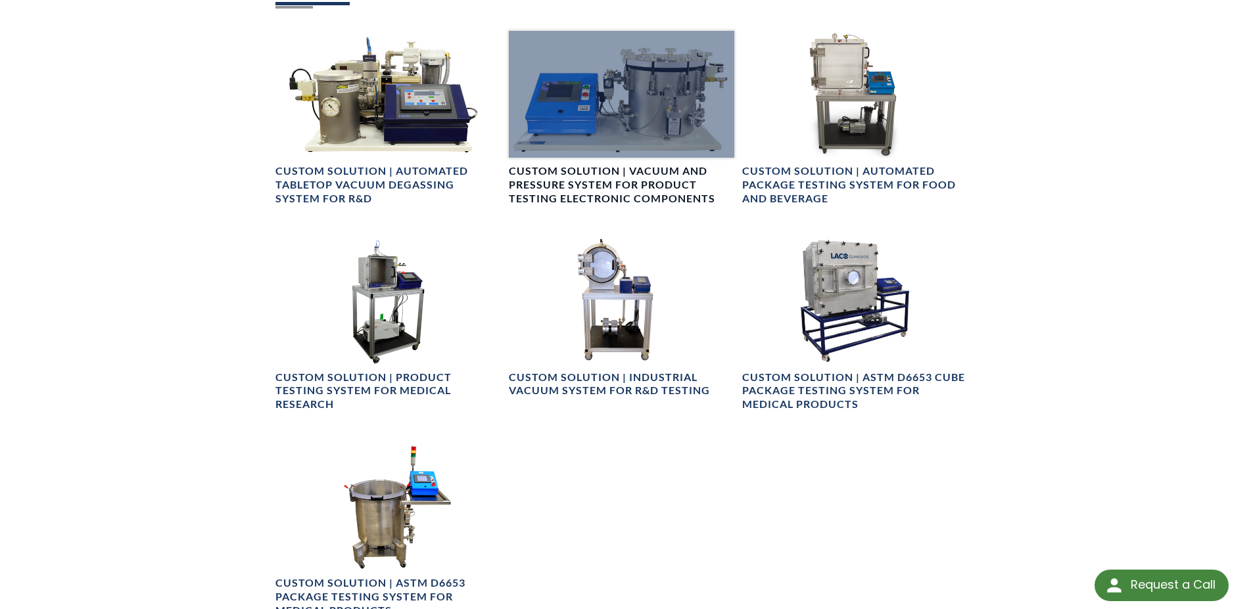
click at [632, 108] on div at bounding box center [621, 94] width 225 height 127
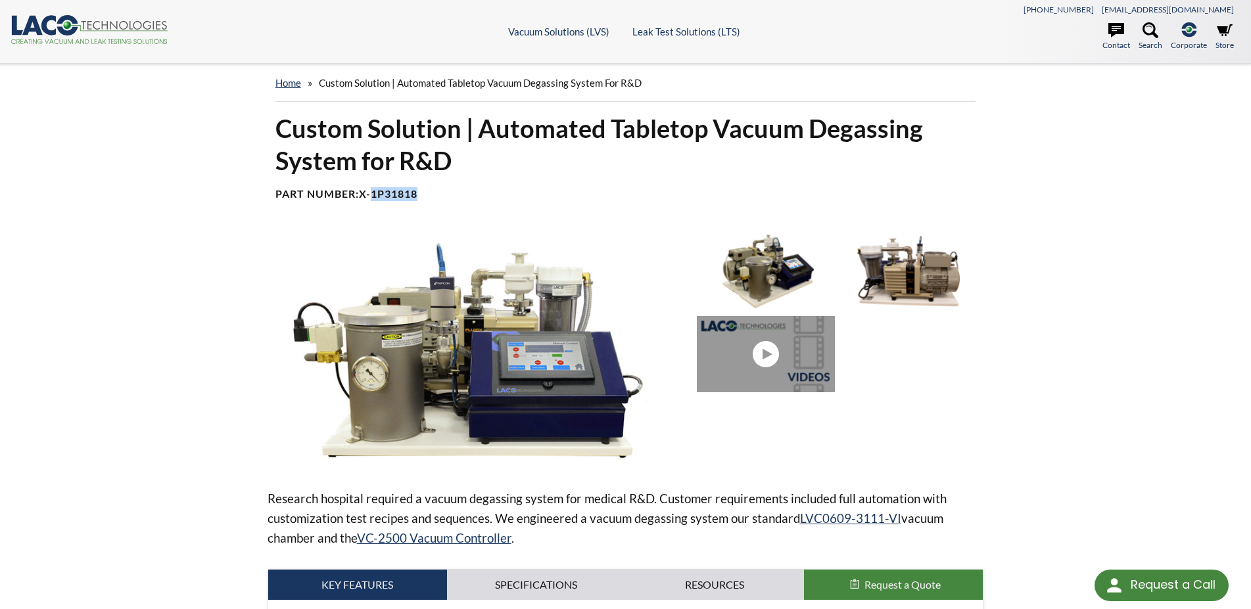
drag, startPoint x: 423, startPoint y: 193, endPoint x: 376, endPoint y: 196, distance: 47.4
click at [376, 196] on h4 "Part Number: X-1P31818" at bounding box center [625, 194] width 701 height 14
copy b "1P31818"
click at [589, 172] on h1 "Custom Solution | Automated Tabletop Vacuum Degassing System for R&D" at bounding box center [625, 144] width 701 height 65
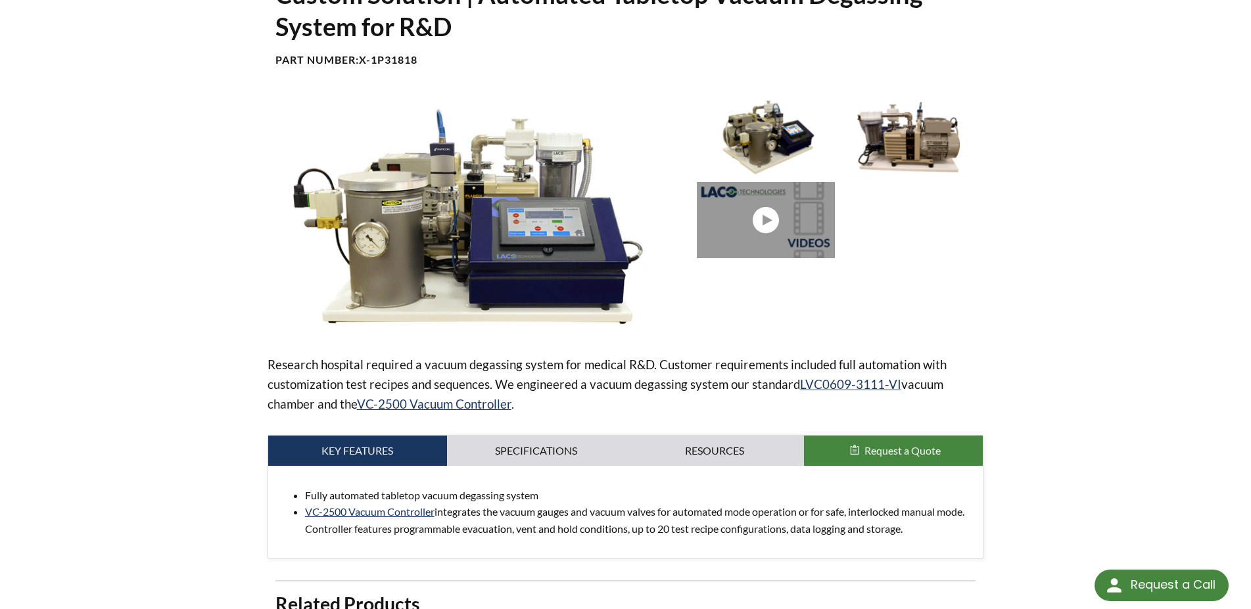
scroll to position [67, 0]
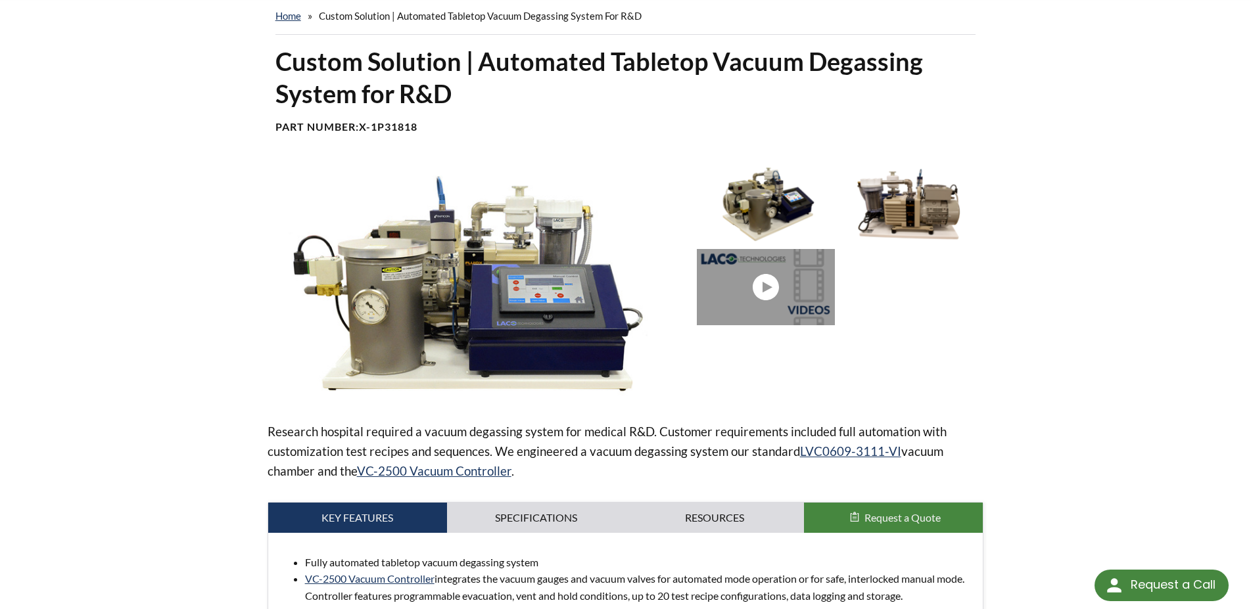
click at [896, 206] on img at bounding box center [908, 204] width 137 height 76
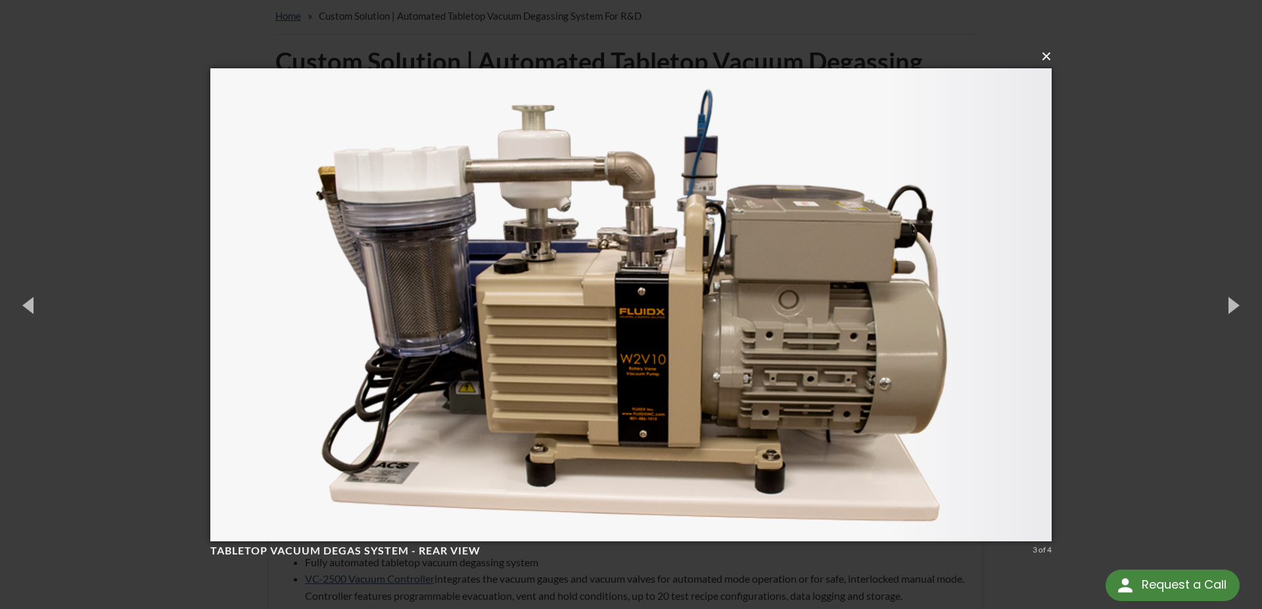
click at [1040, 57] on button "×" at bounding box center [634, 56] width 841 height 29
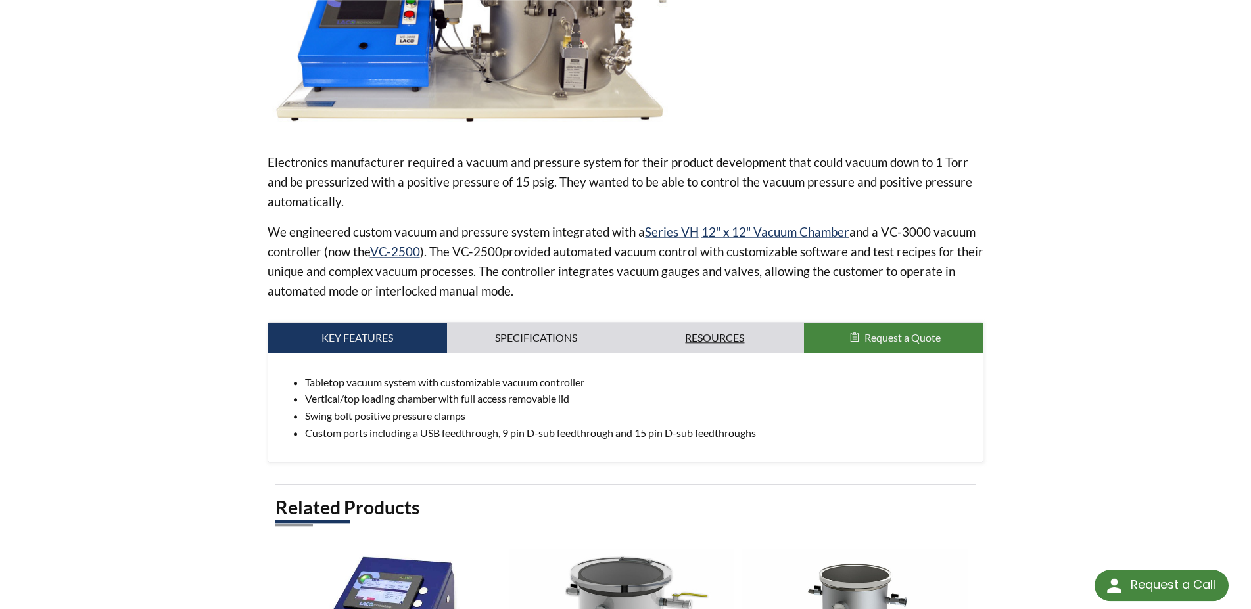
scroll to position [268, 0]
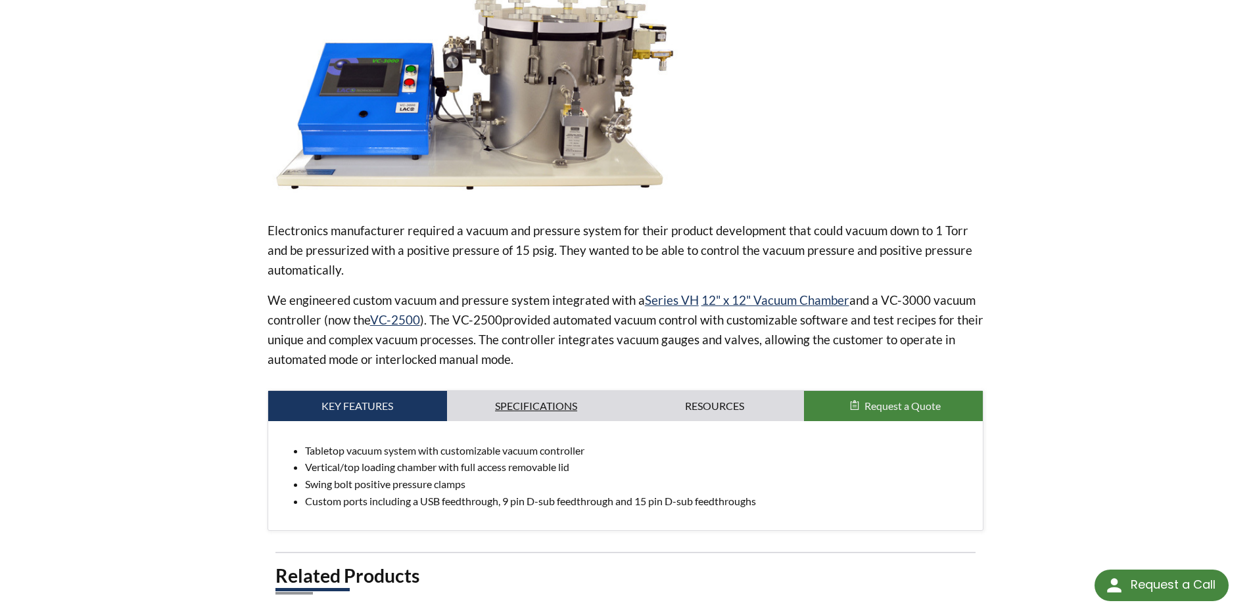
click at [563, 411] on link "Specifications" at bounding box center [536, 406] width 179 height 30
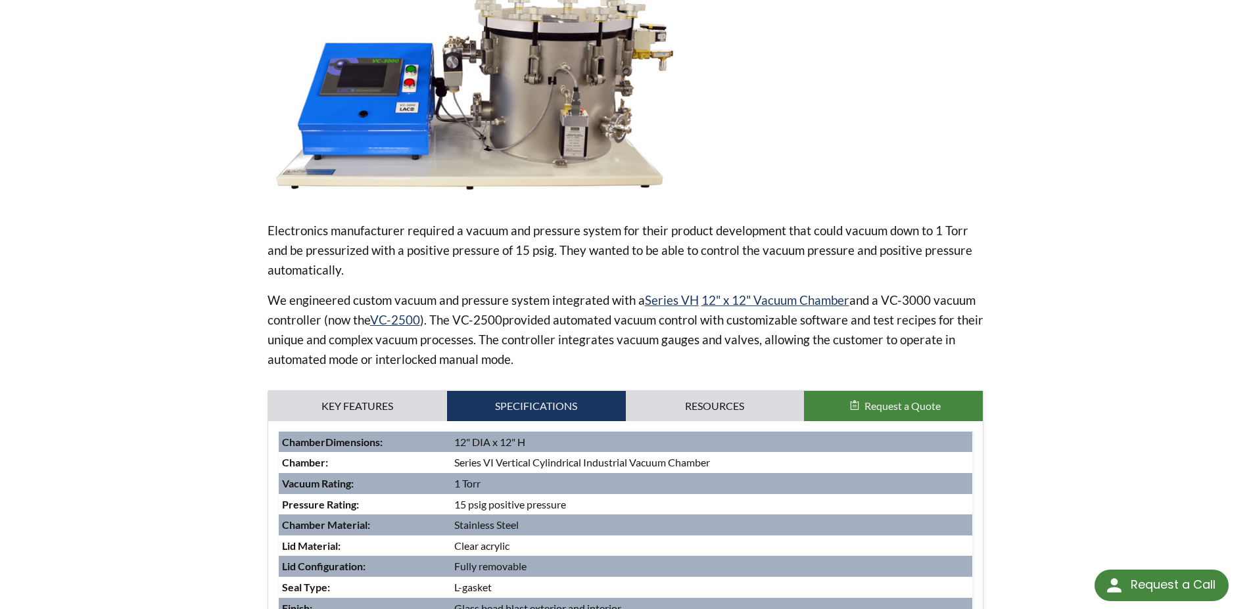
scroll to position [0, 0]
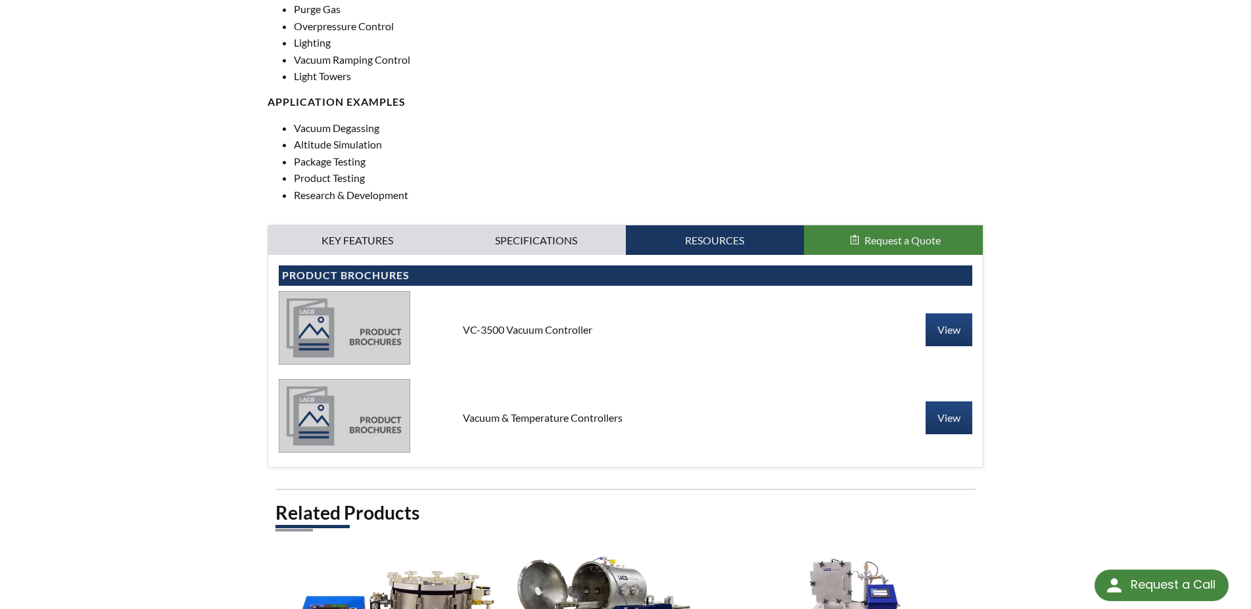
scroll to position [67, 0]
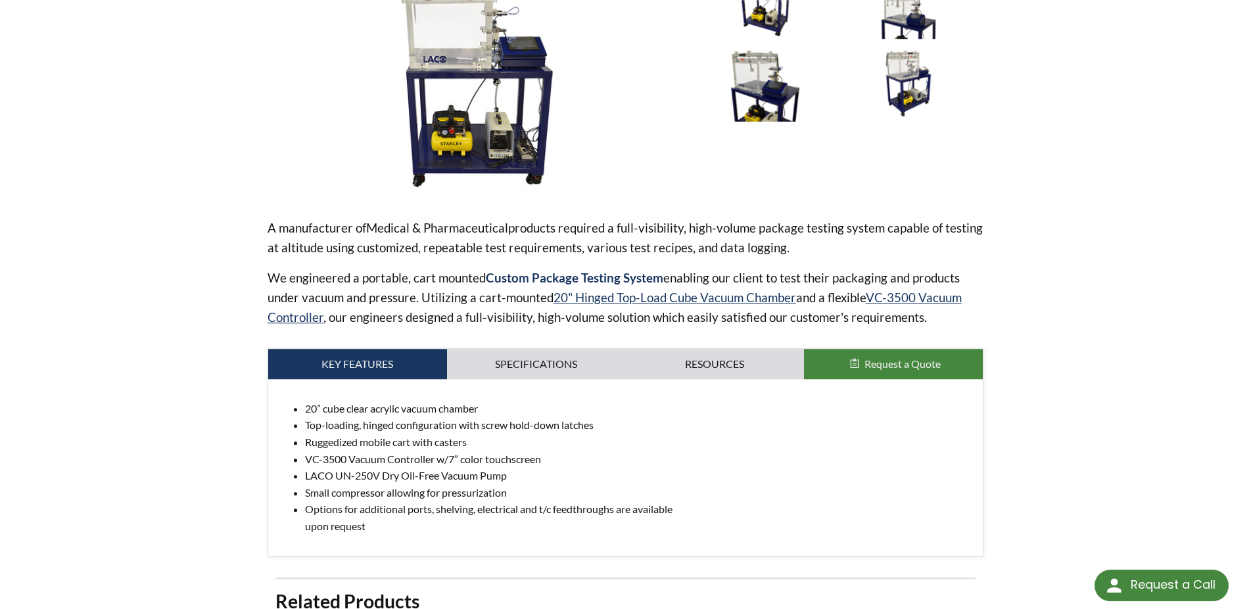
scroll to position [335, 0]
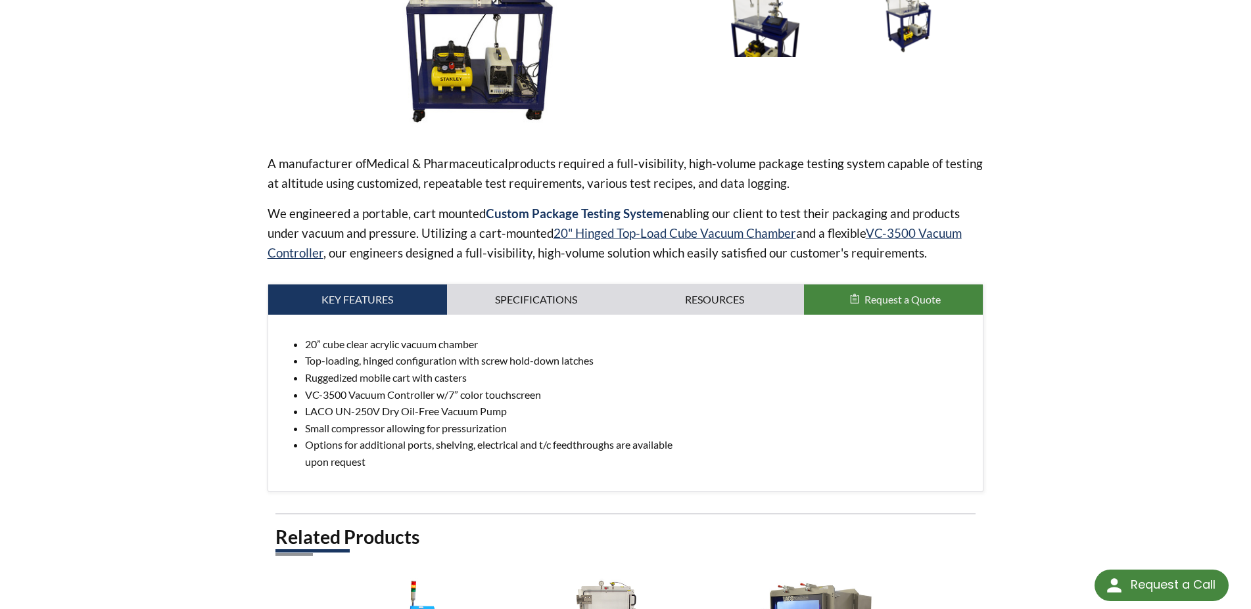
click at [1165, 124] on div "home » Custom Solution | Package Testing System for Pharmaceutical Products Cus…" at bounding box center [625, 355] width 1251 height 1252
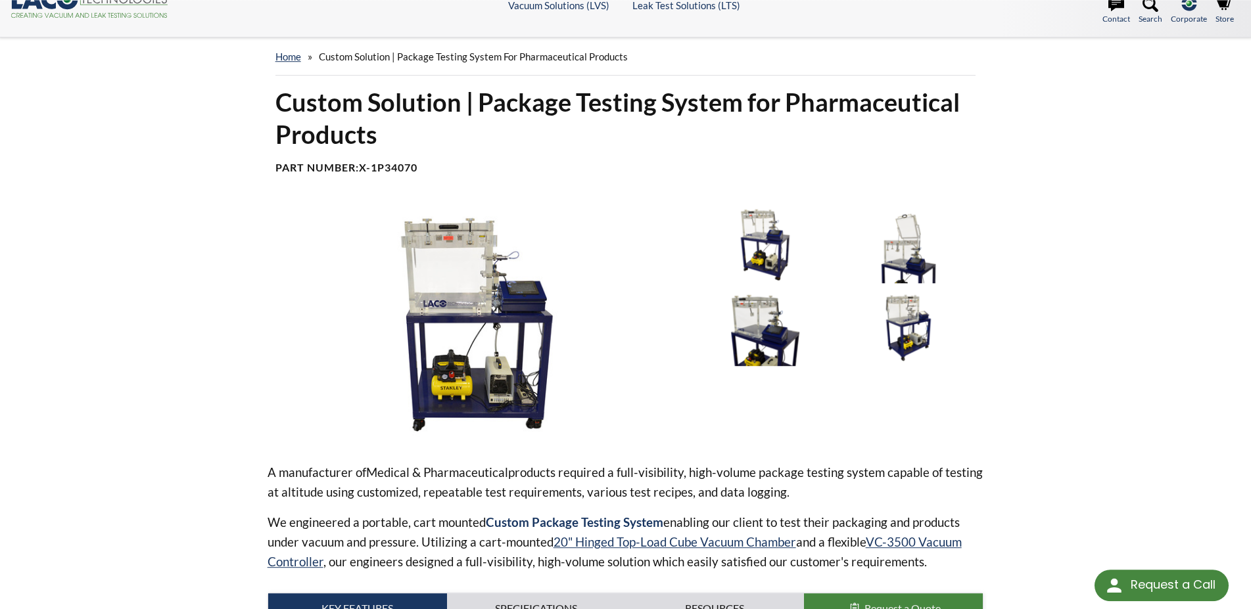
scroll to position [0, 0]
